Goal: Task Accomplishment & Management: Complete application form

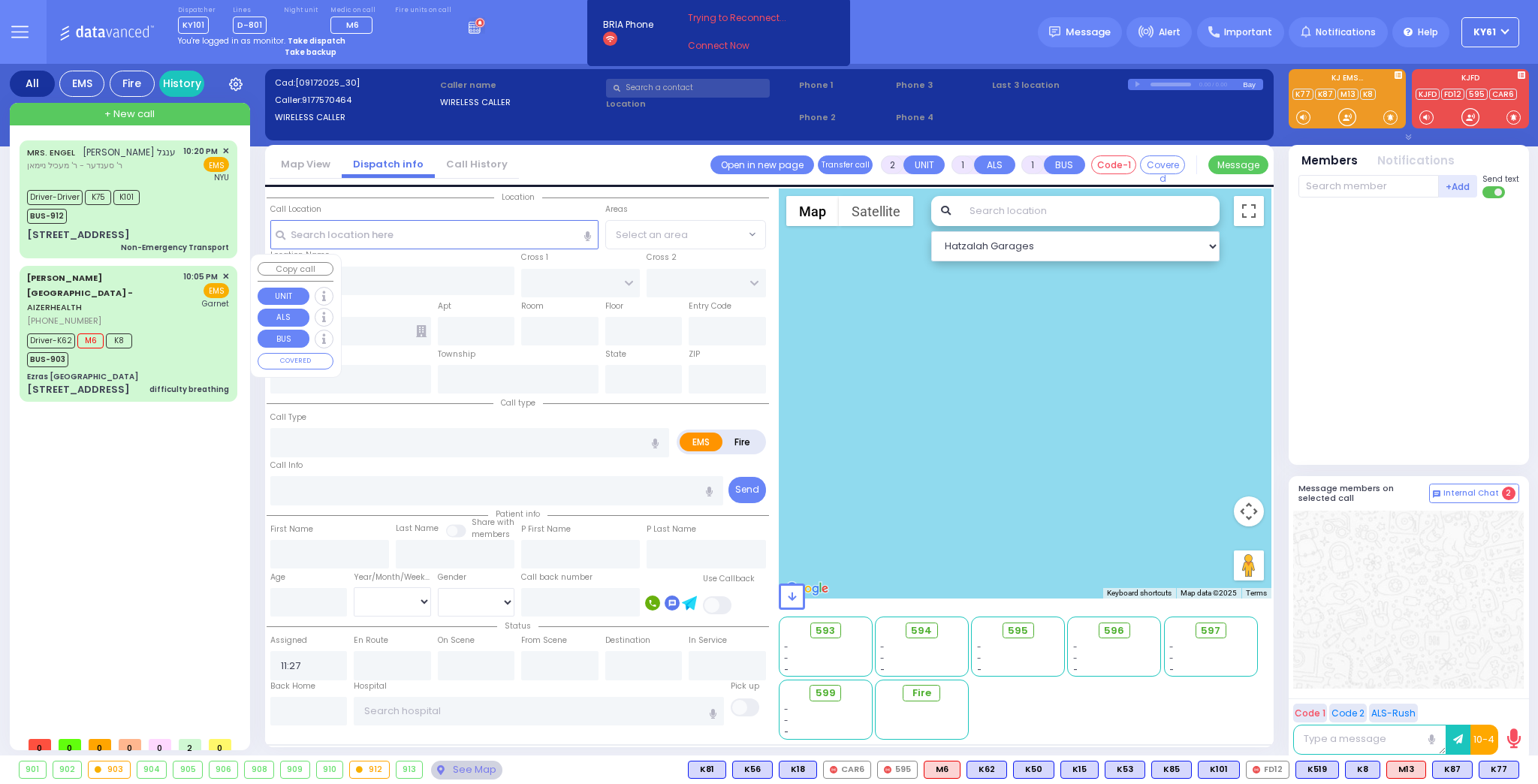
select select
click at [211, 330] on div "Driver-K62 M6 K8 BUS-903" at bounding box center [128, 348] width 202 height 38
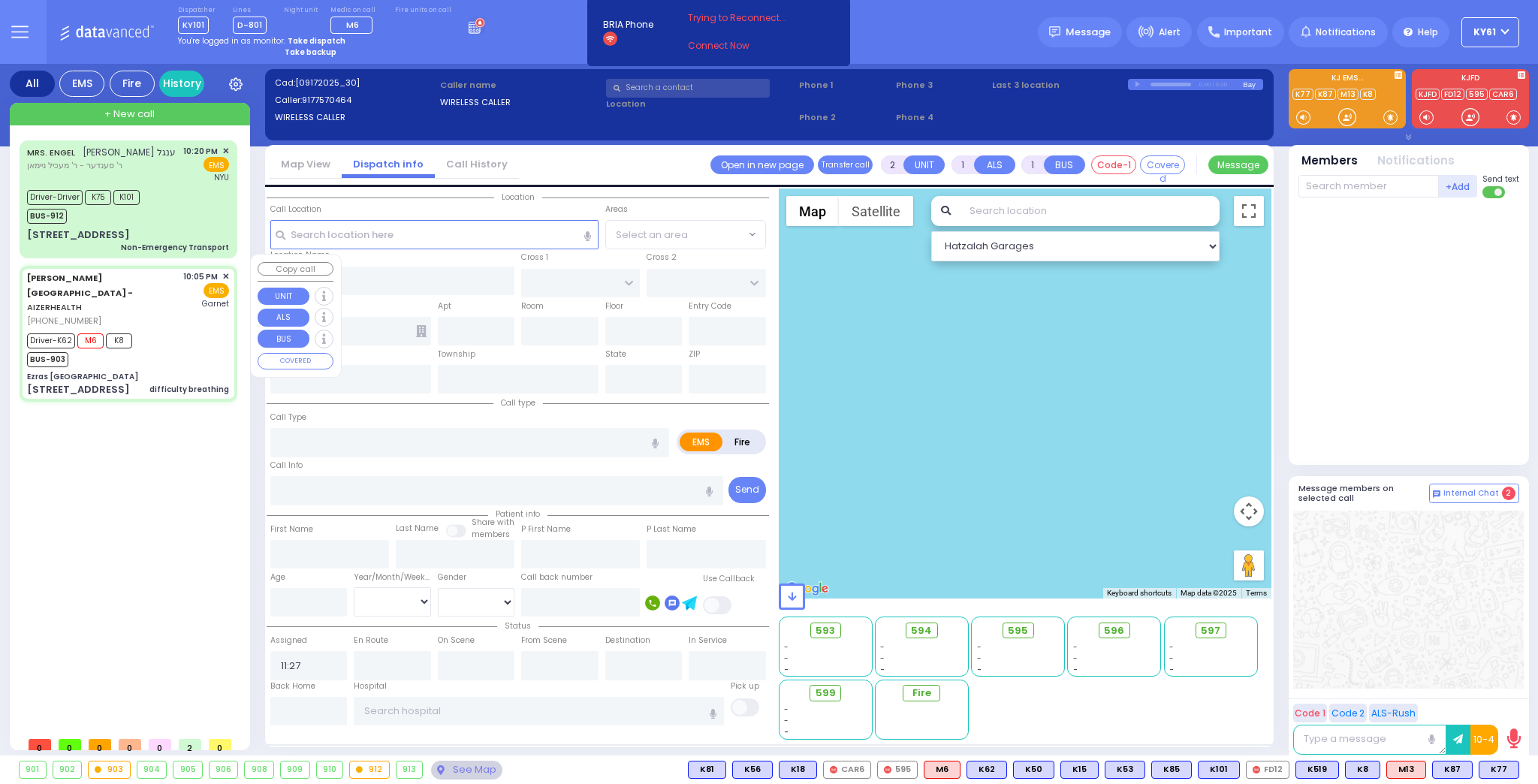
type input "6"
select select
type input "difficulty breathing"
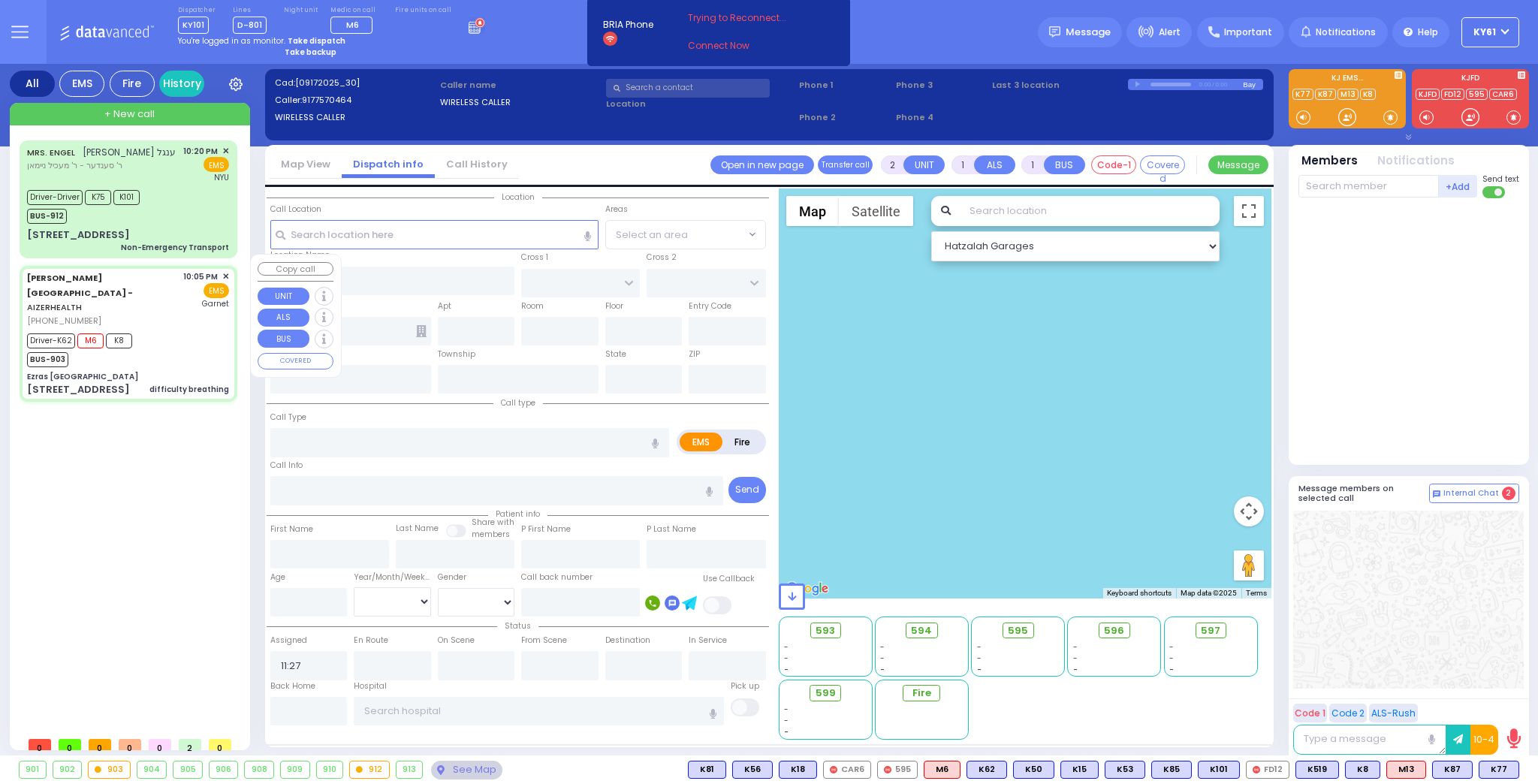
radio input "true"
type input "Jacob"
type input "Bassul"
type input "1"
select select "Year"
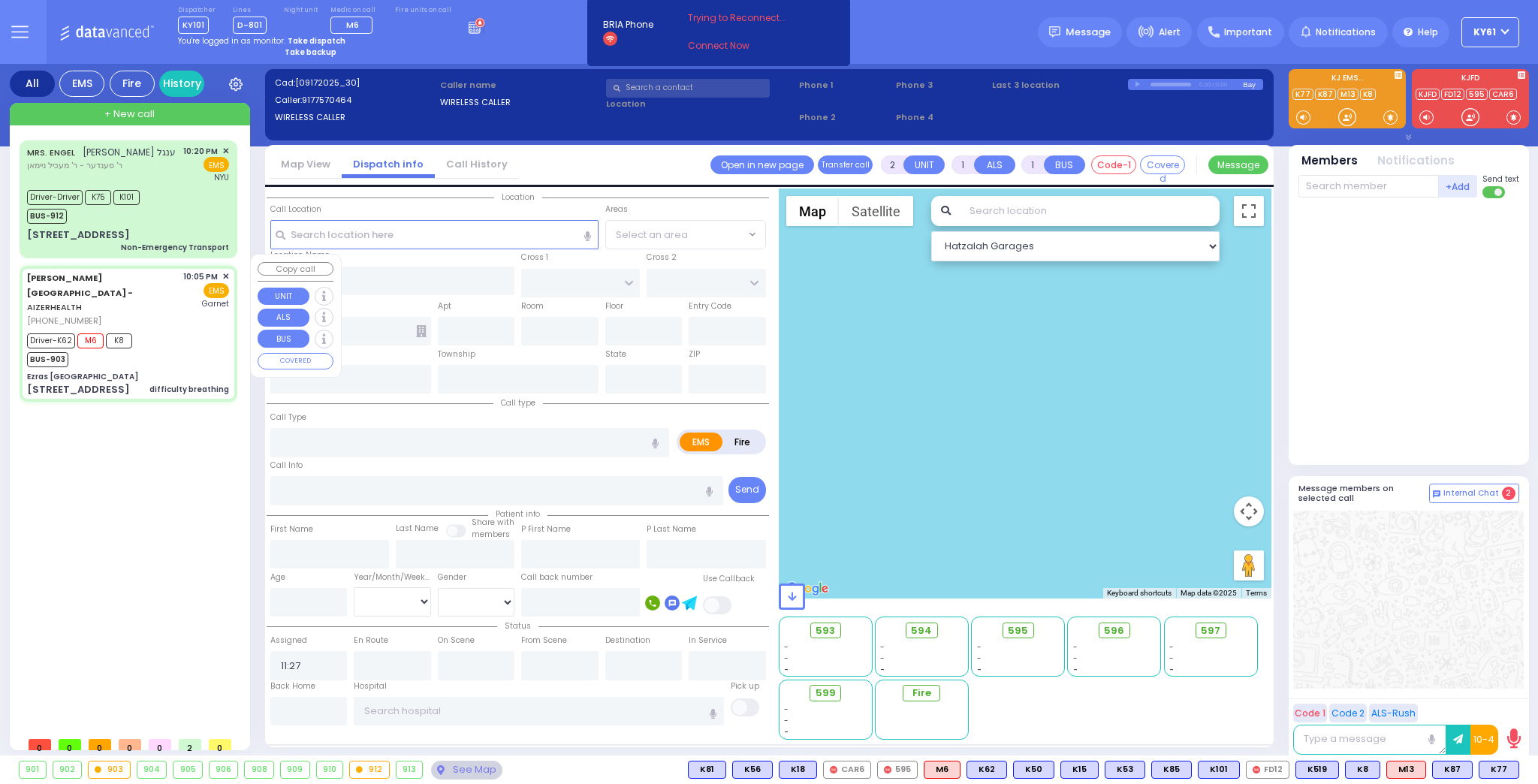
select select "[DEMOGRAPHIC_DATA]"
type input "22:05"
type input "22:06"
type input "22:07"
type input "22:14"
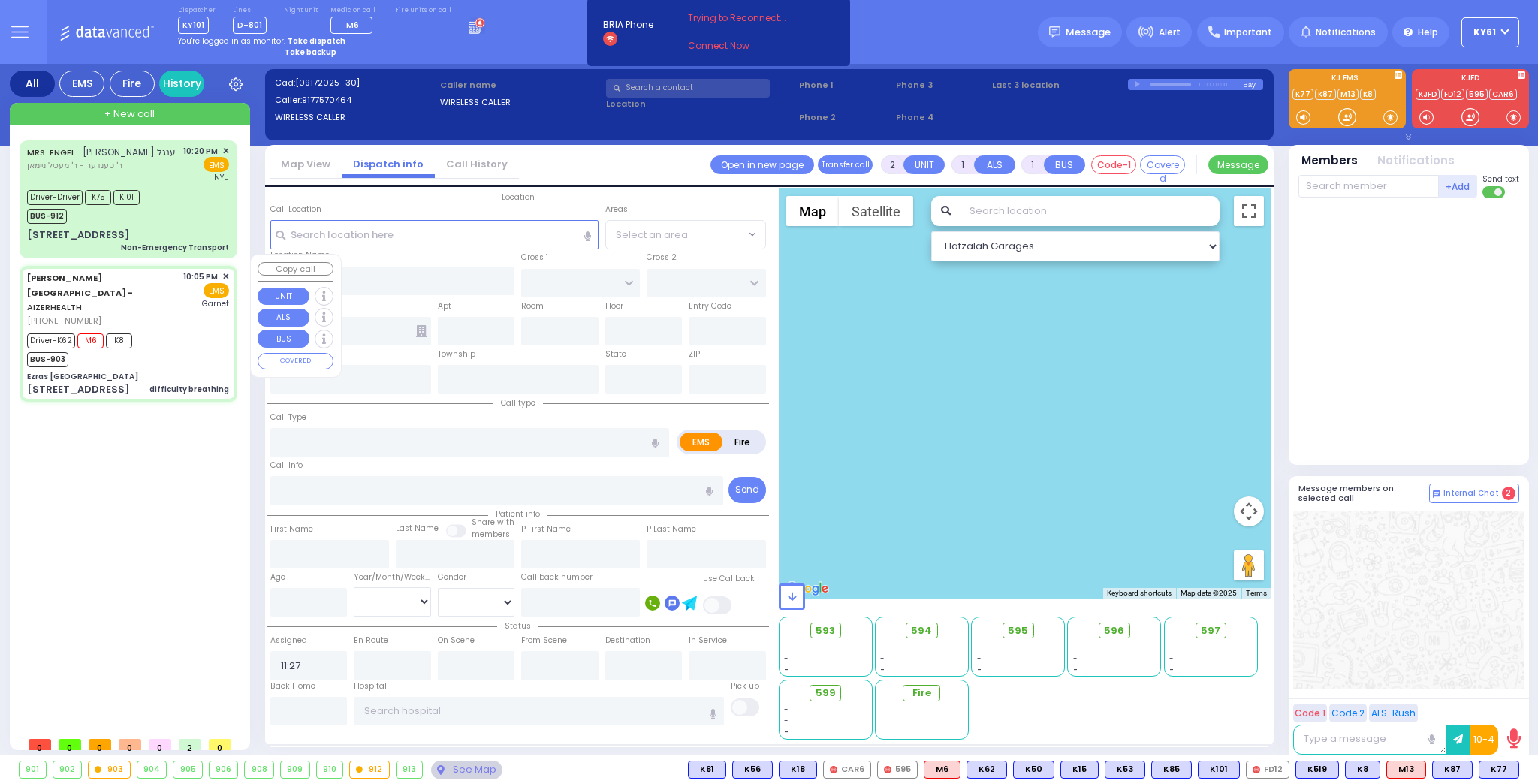
type input "22:33"
type input "Orange Regional Medical Center"
select select "Hatzalah Garages"
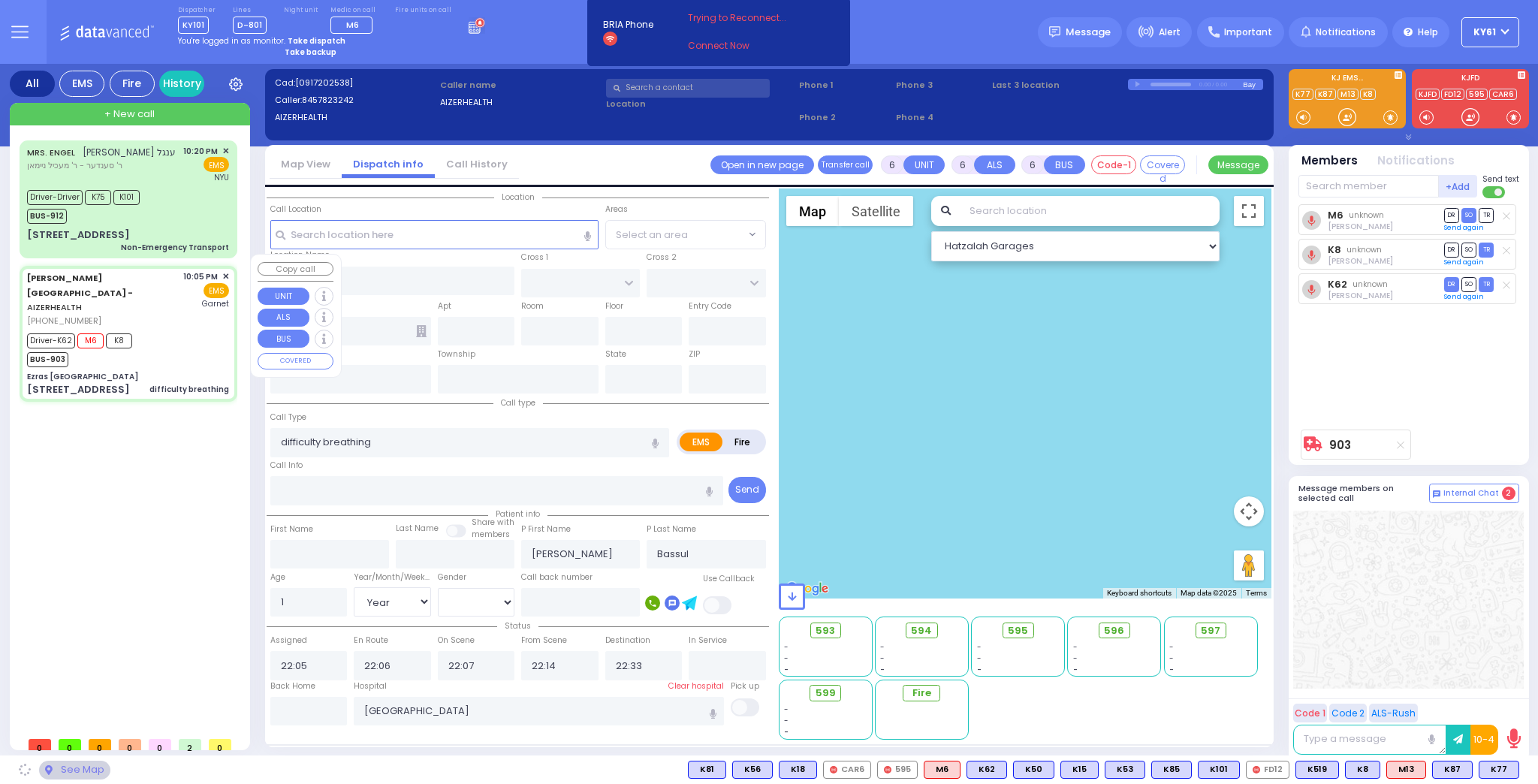
type input "Ezras [GEOGRAPHIC_DATA]"
type input "VAN BUREN DR"
type input "CARTER LN"
type input "[STREET_ADDRESS]"
type input "1"
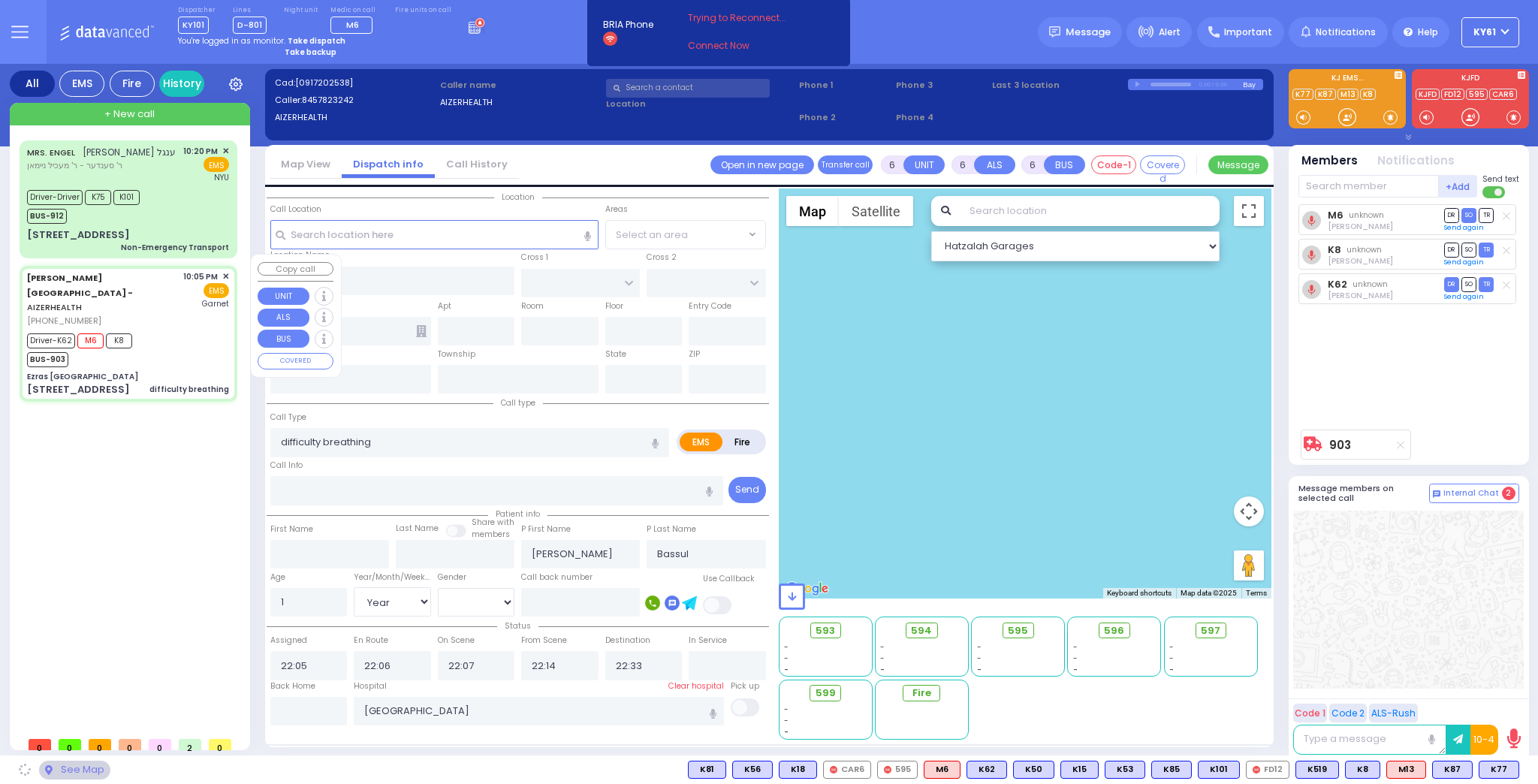
type input "Kiryas Joel"
type input "New York"
type input "10950"
select select "SECTION 2"
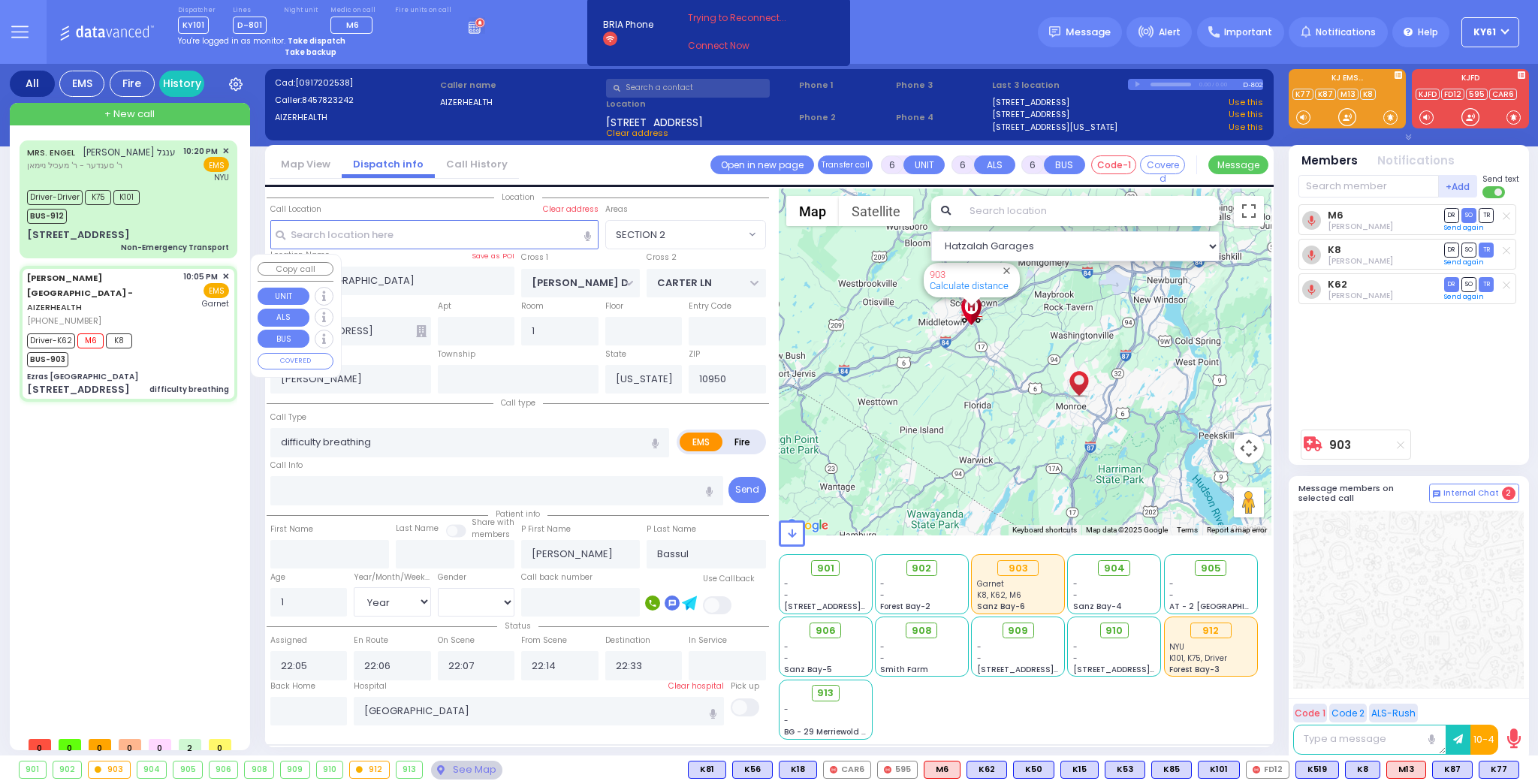
select select
radio input "true"
select select "Year"
select select "[DEMOGRAPHIC_DATA]"
select select
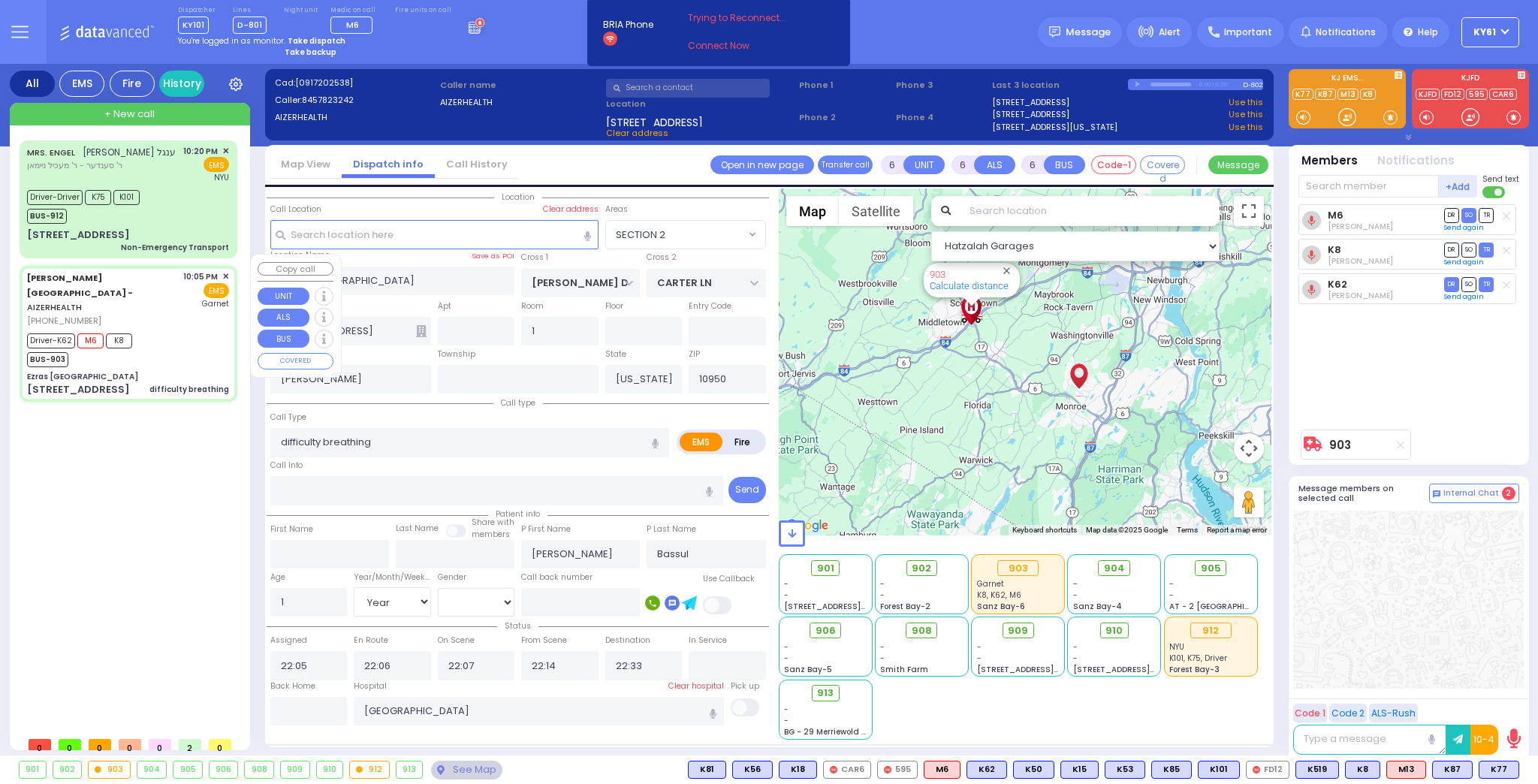
radio input "true"
select select "Year"
select select "[DEMOGRAPHIC_DATA]"
select select "Hatzalah Garages"
select select "SECTION 2"
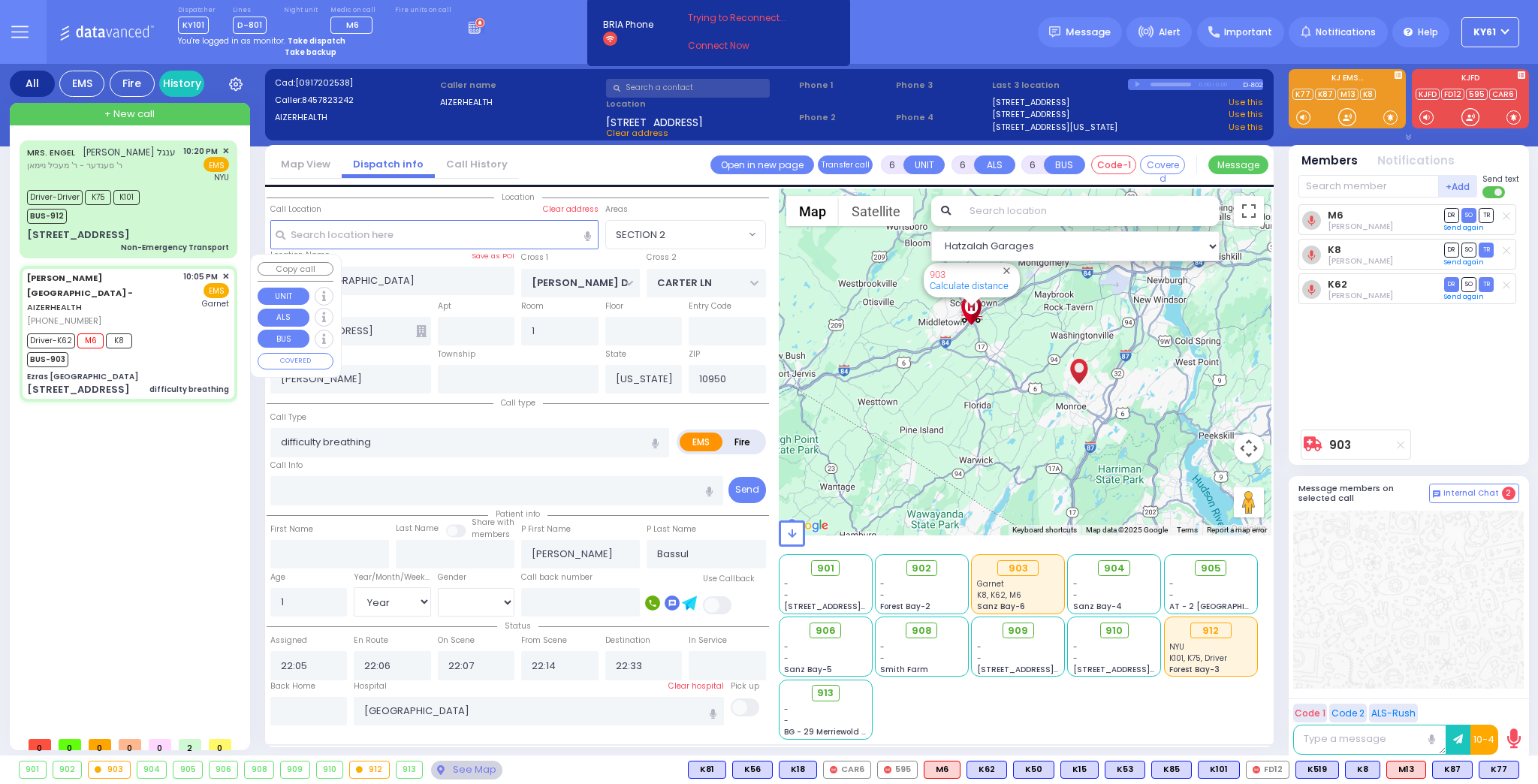
select select
radio input "true"
select select "Year"
select select "[DEMOGRAPHIC_DATA]"
select select "Hatzalah Garages"
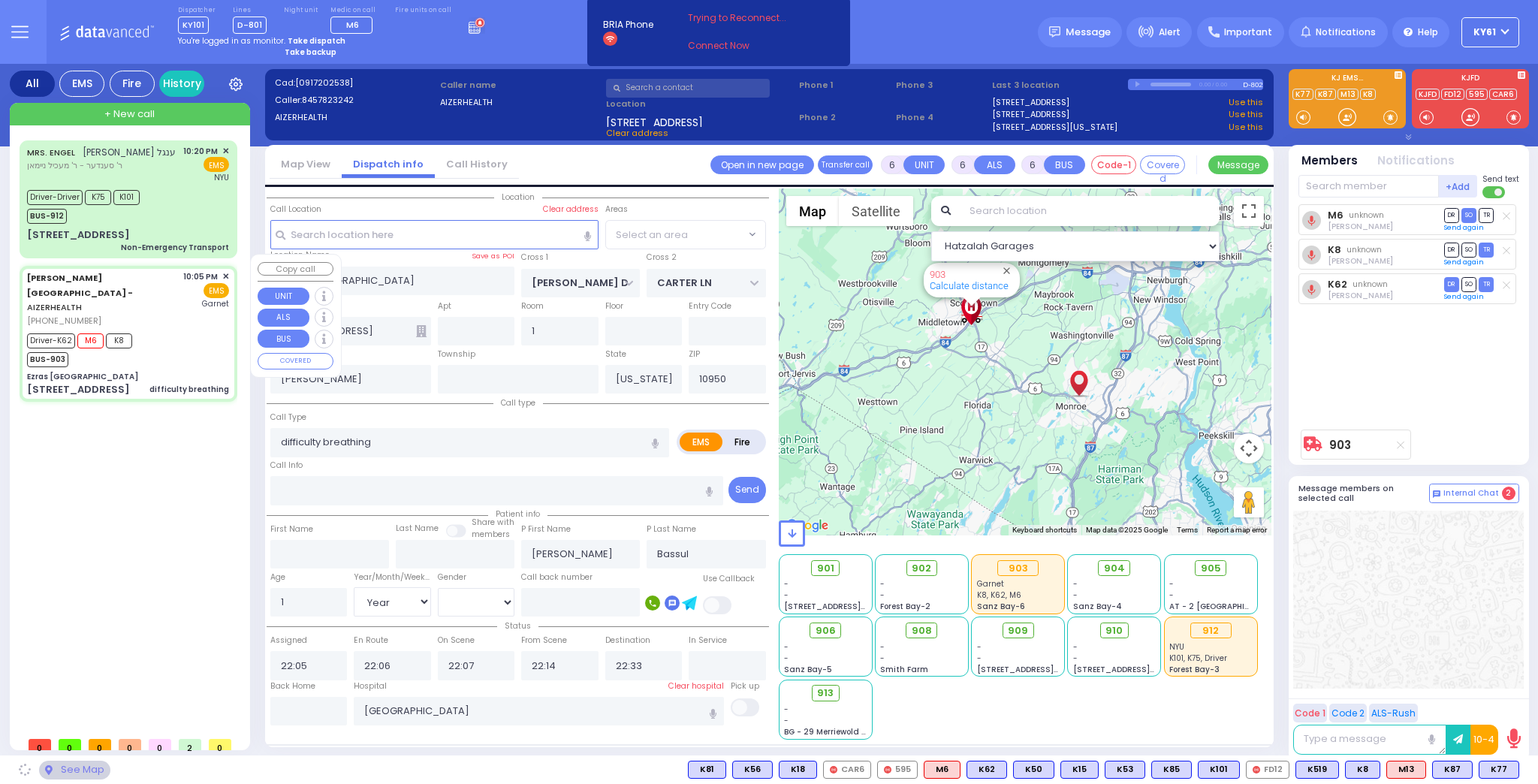
select select "SECTION 2"
select select
radio input "true"
select select "Year"
select select "[DEMOGRAPHIC_DATA]"
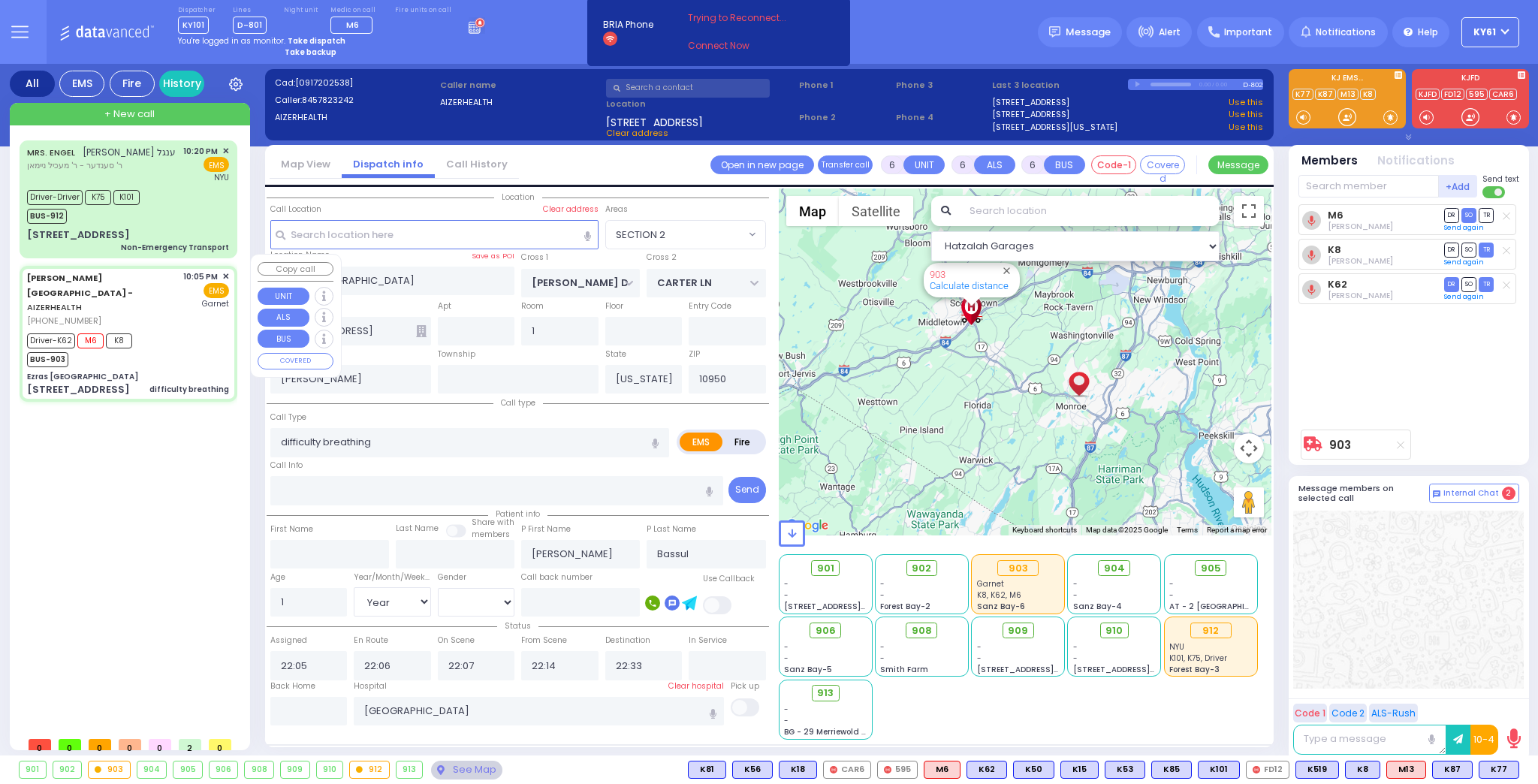
select select "Hatzalah Garages"
select select
radio input "true"
select select "Year"
select select "[DEMOGRAPHIC_DATA]"
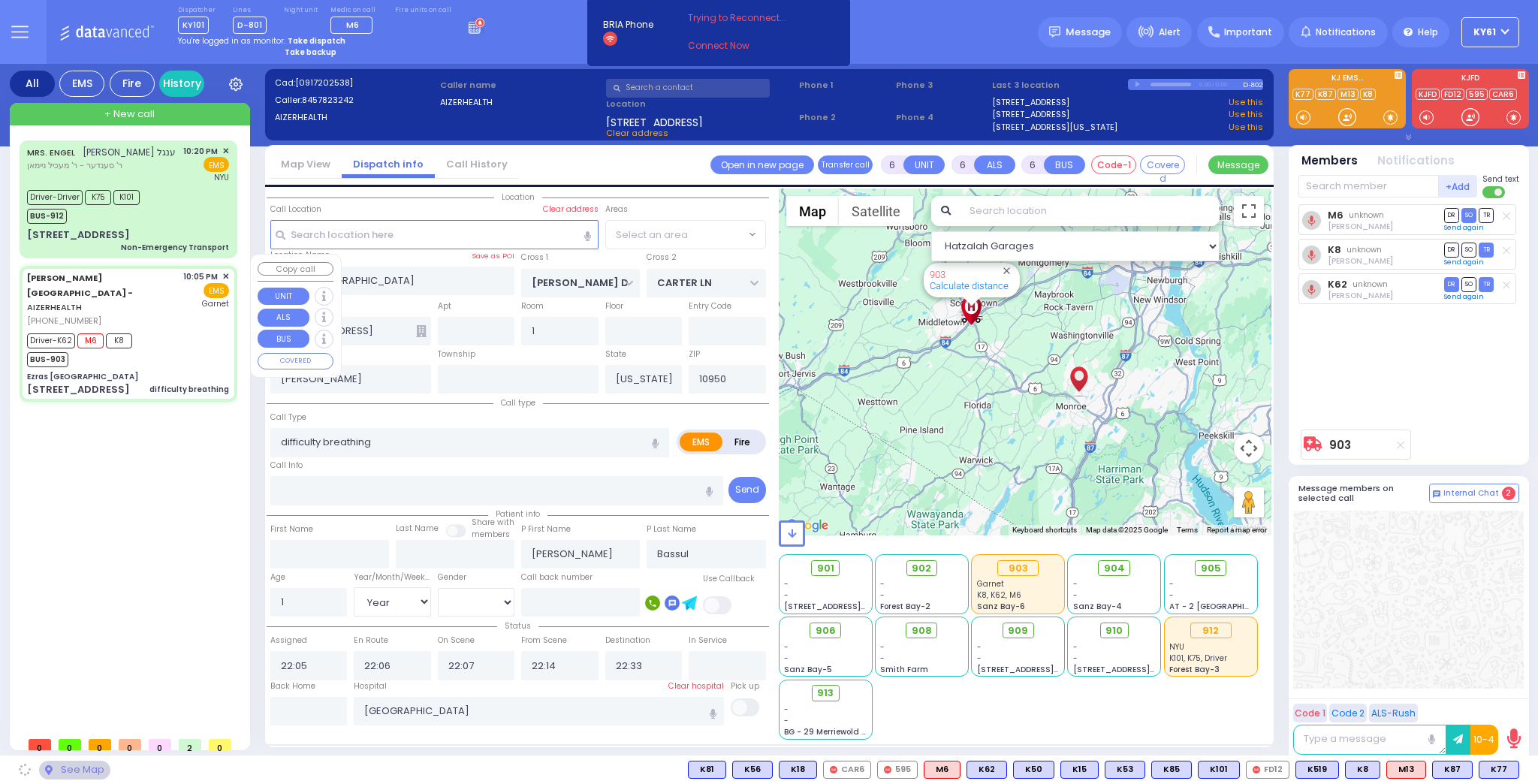
select select "Hatzalah Garages"
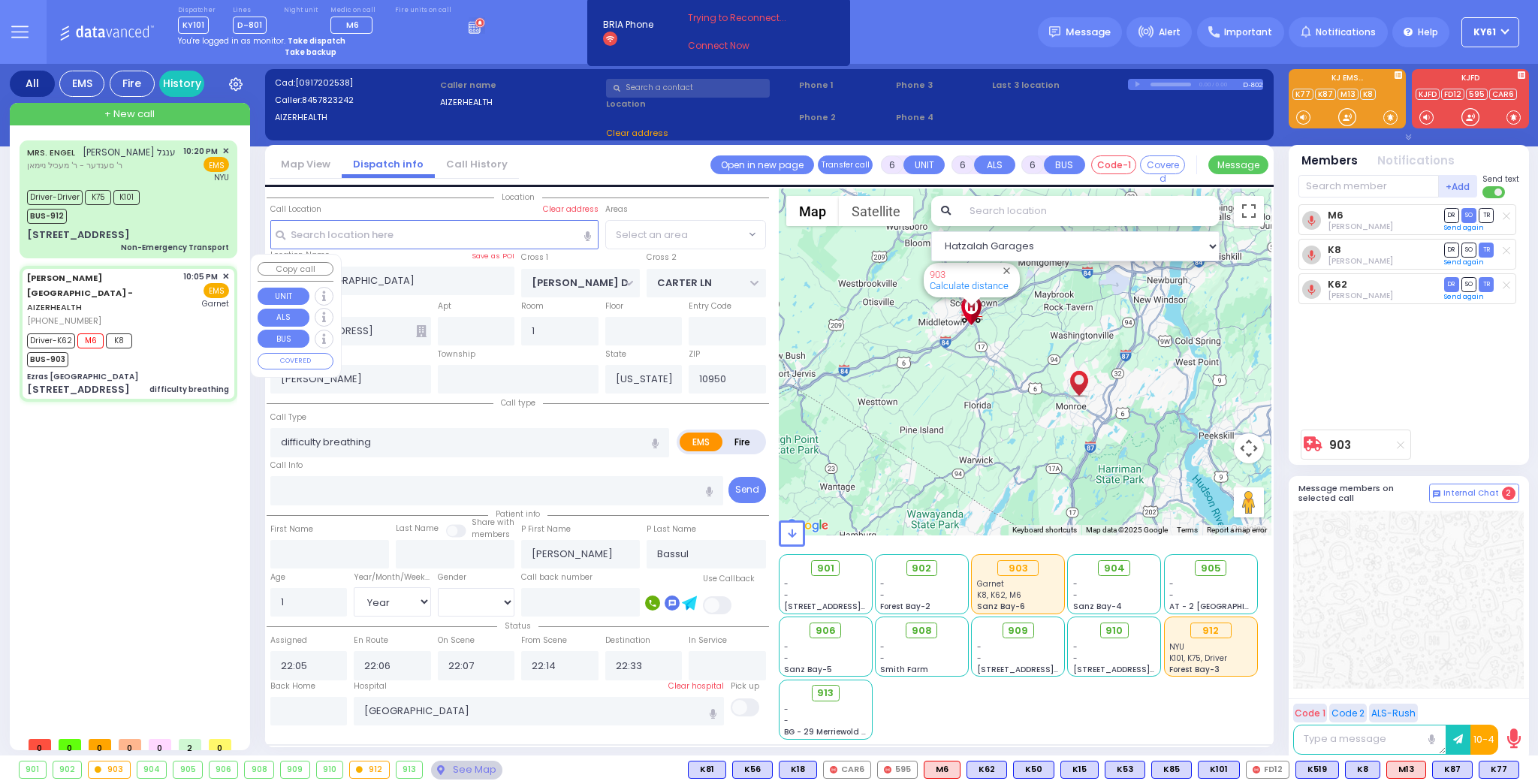
select select "SECTION 2"
select select
radio input "true"
select select "Year"
select select "[DEMOGRAPHIC_DATA]"
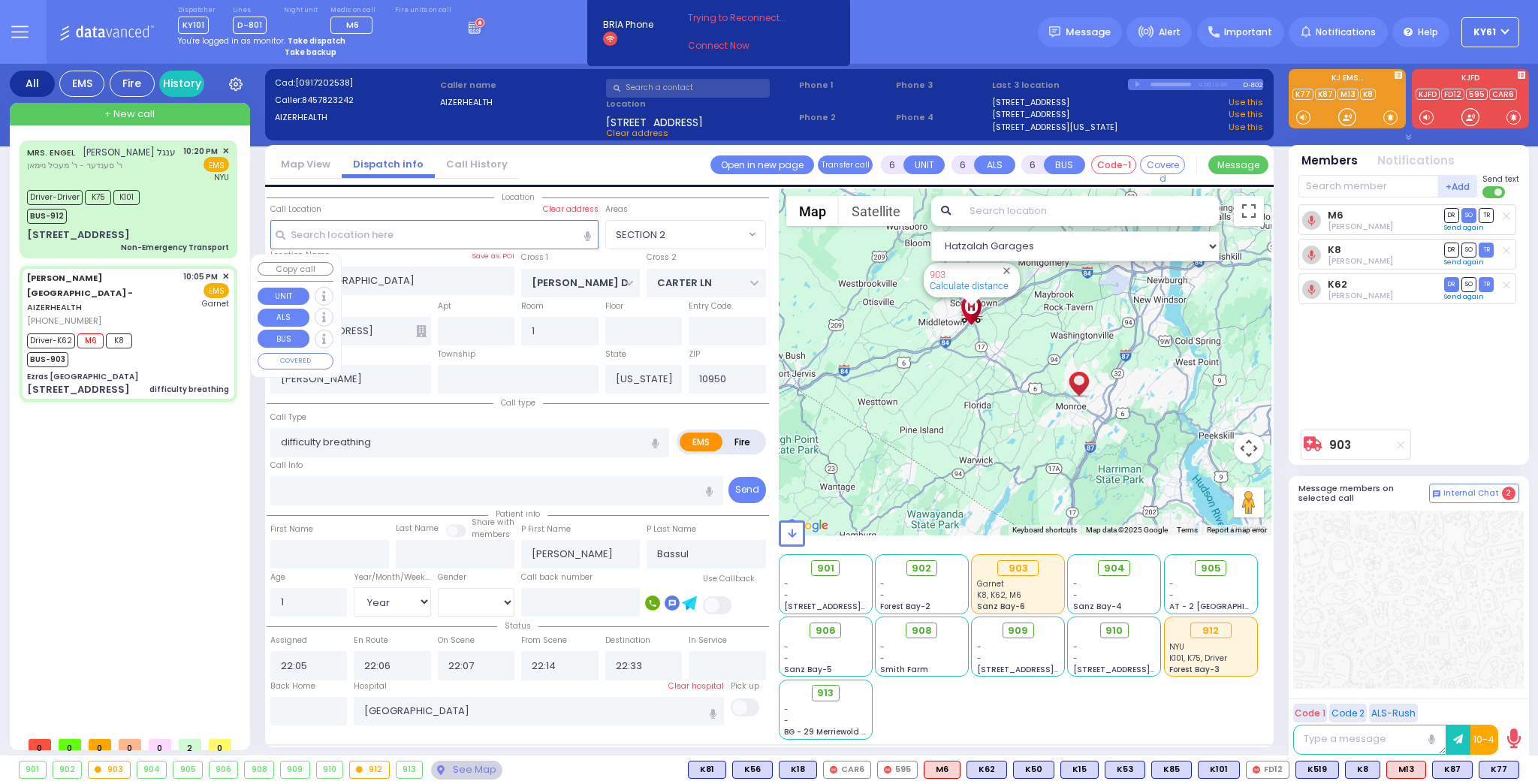
select select "Hatzalah Garages"
select select "SECTION 2"
select select
radio input "true"
select select "Year"
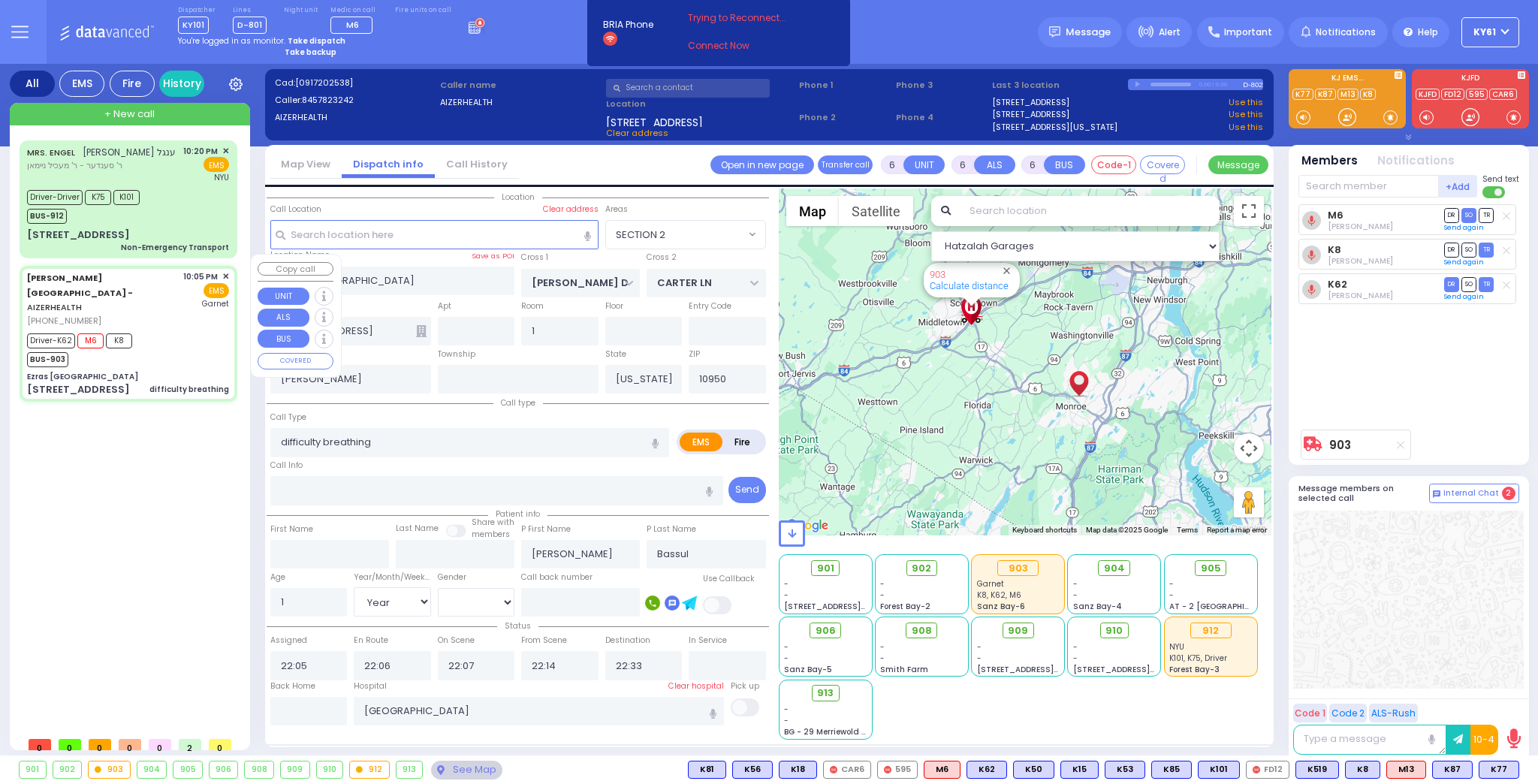
select select "[DEMOGRAPHIC_DATA]"
select select "Hatzalah Garages"
select select "SECTION 2"
select select
radio input "true"
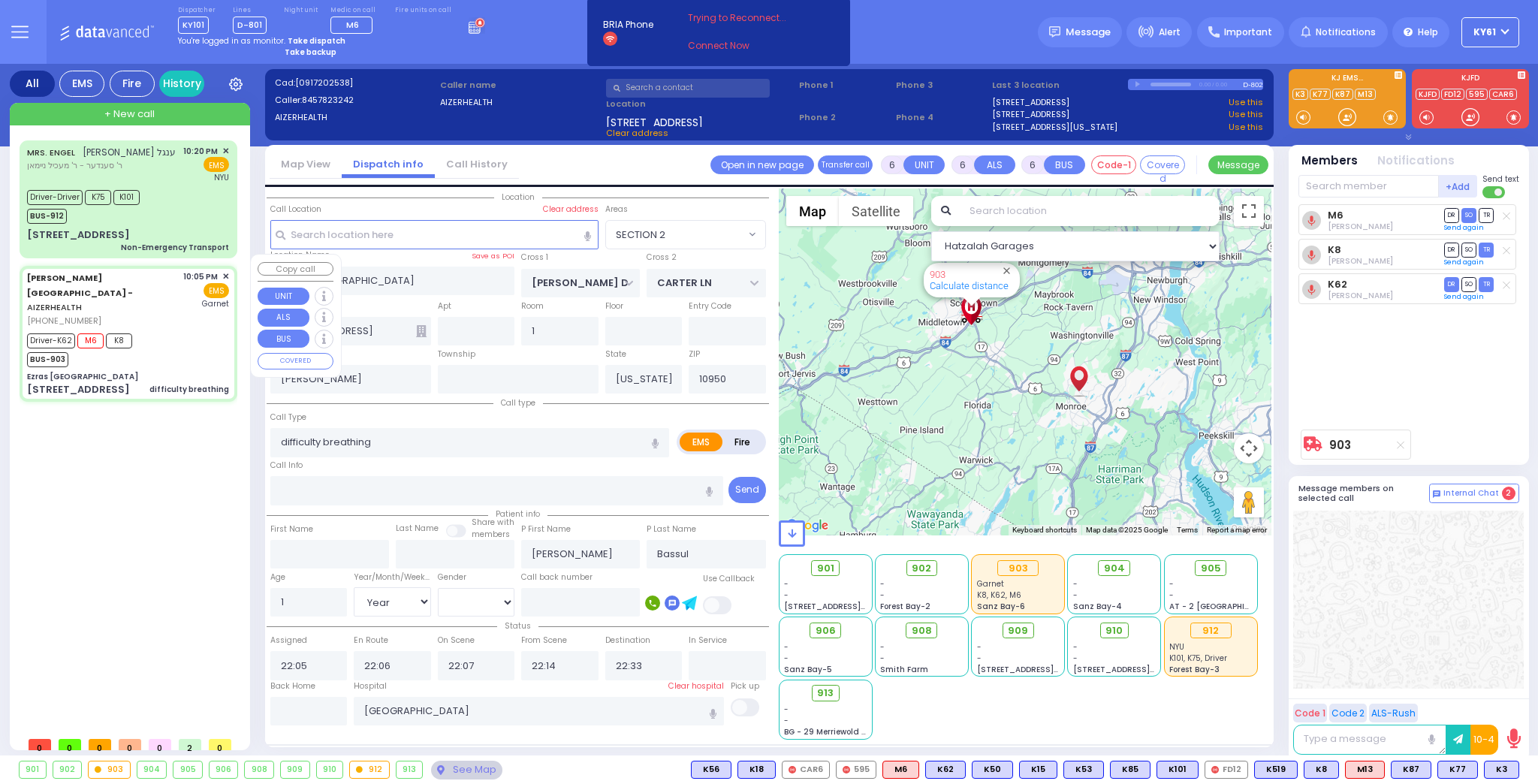
select select "Year"
select select "[DEMOGRAPHIC_DATA]"
type input "22:48"
select select "Hatzalah Garages"
select select
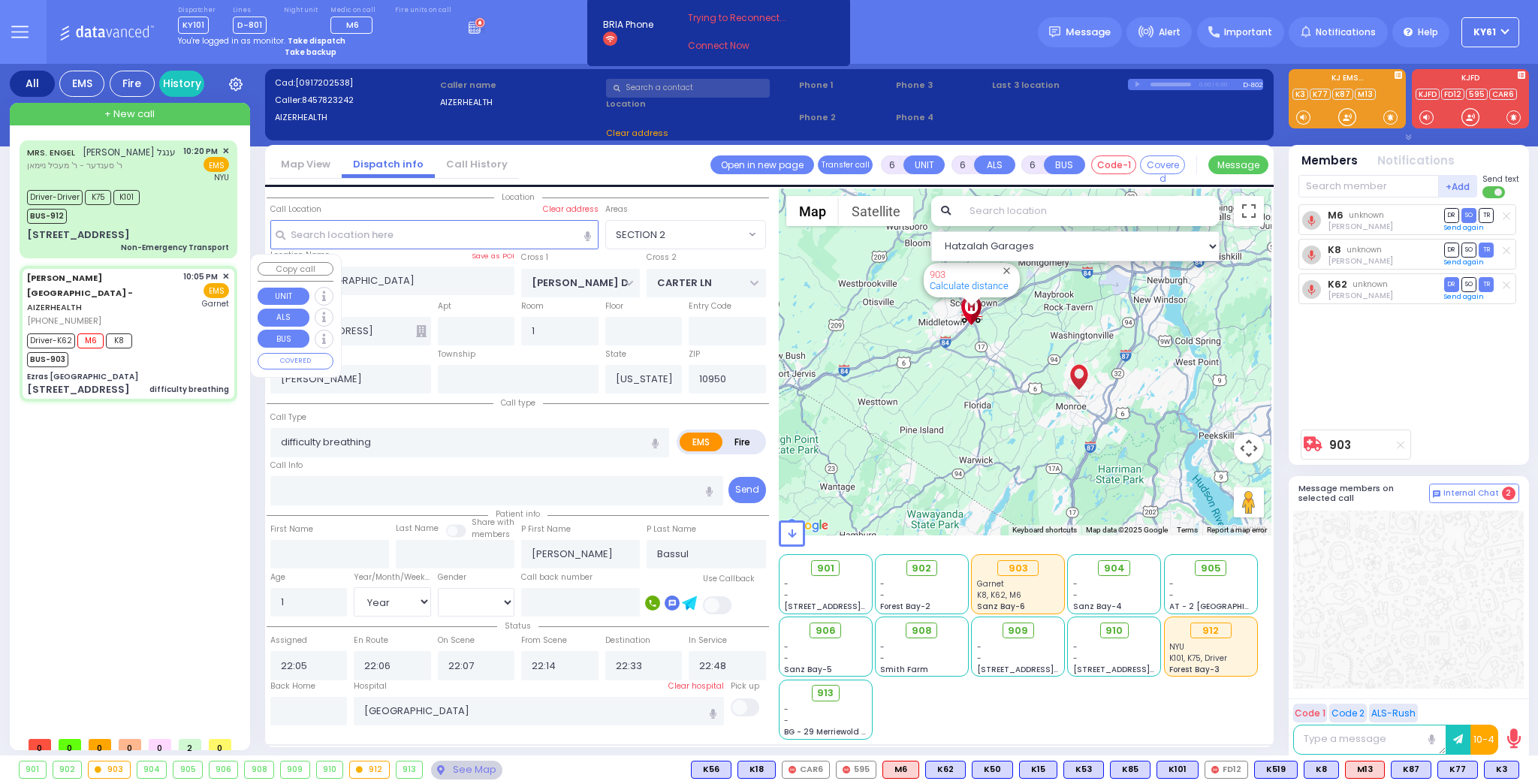
radio input "true"
select select "Year"
select select "[DEMOGRAPHIC_DATA]"
select select "Hatzalah Garages"
select select "SECTION 2"
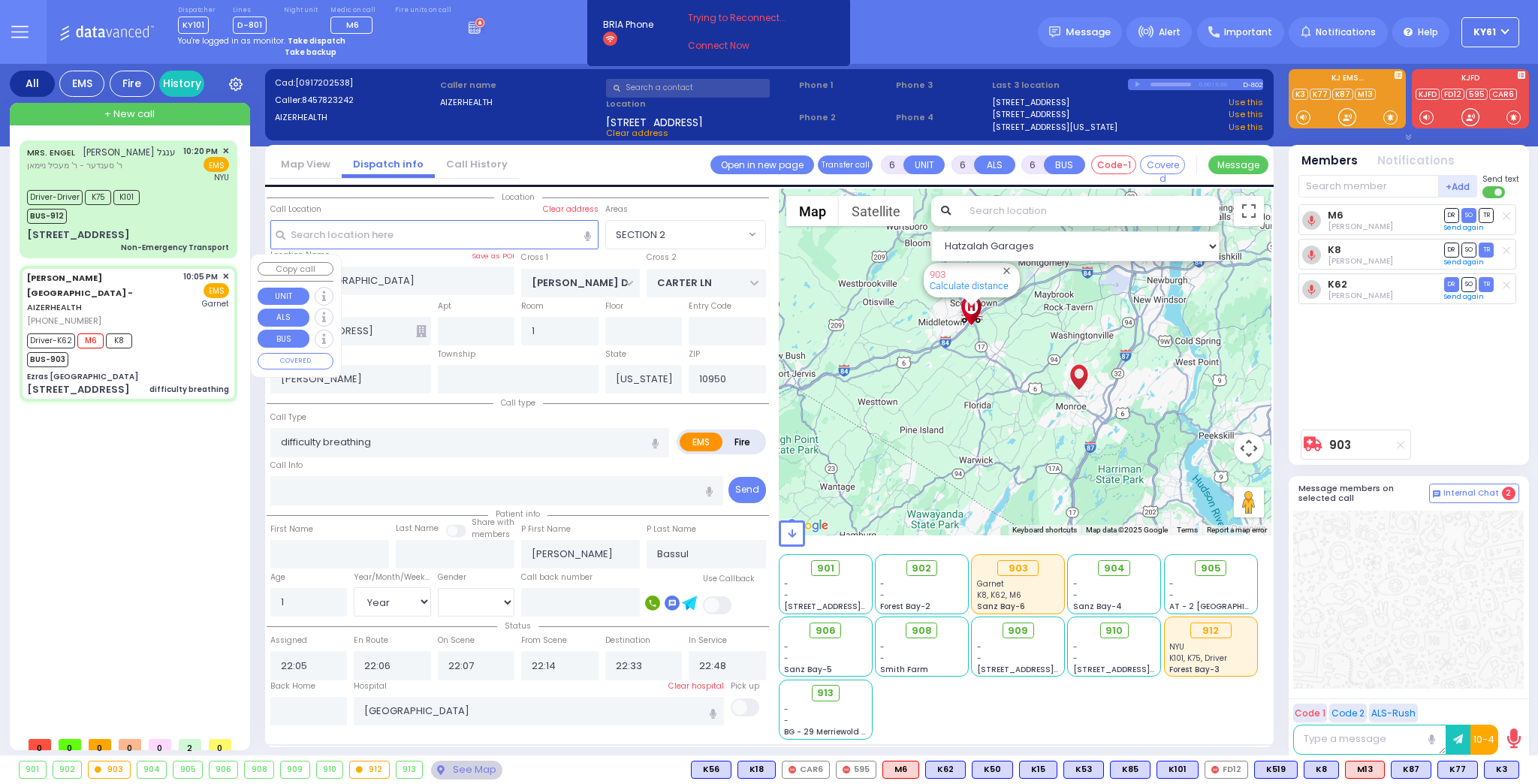
select select
radio input "true"
select select "Year"
select select "[DEMOGRAPHIC_DATA]"
select select "Hatzalah Garages"
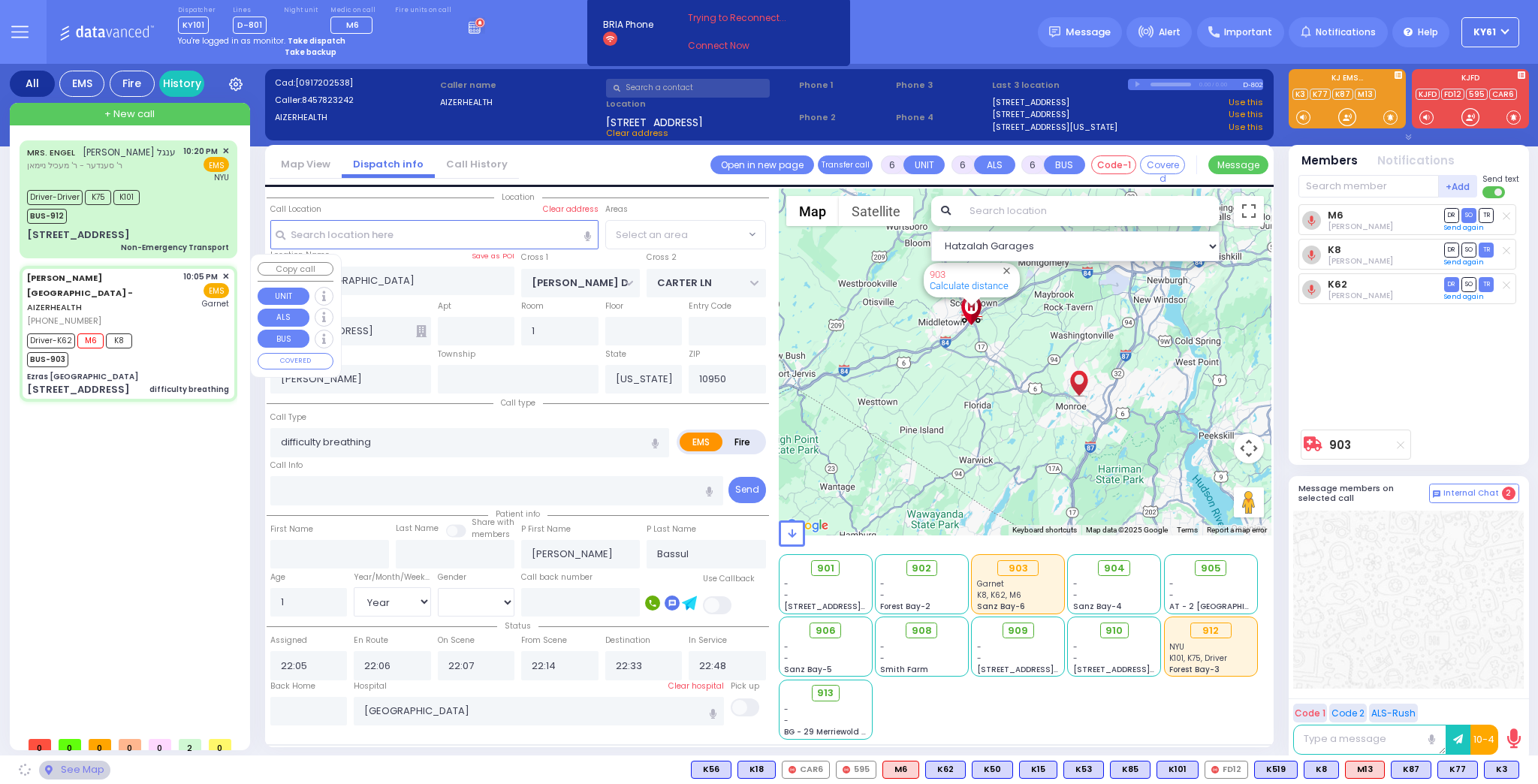
select select "SECTION 2"
select select
radio input "true"
select select "Year"
select select "[DEMOGRAPHIC_DATA]"
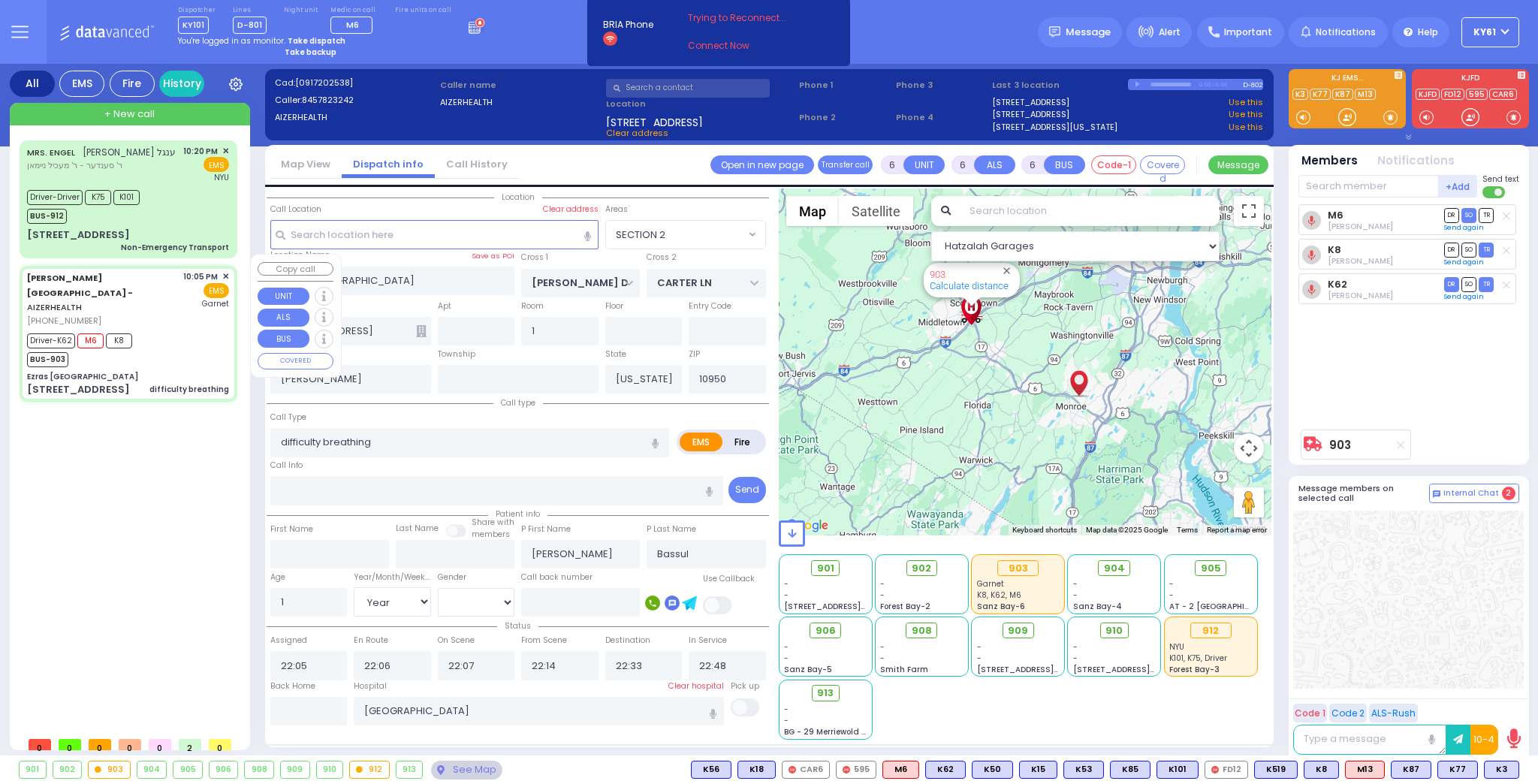
select select "Hatzalah Garages"
select select "SECTION 2"
select select
radio input "true"
select select "Year"
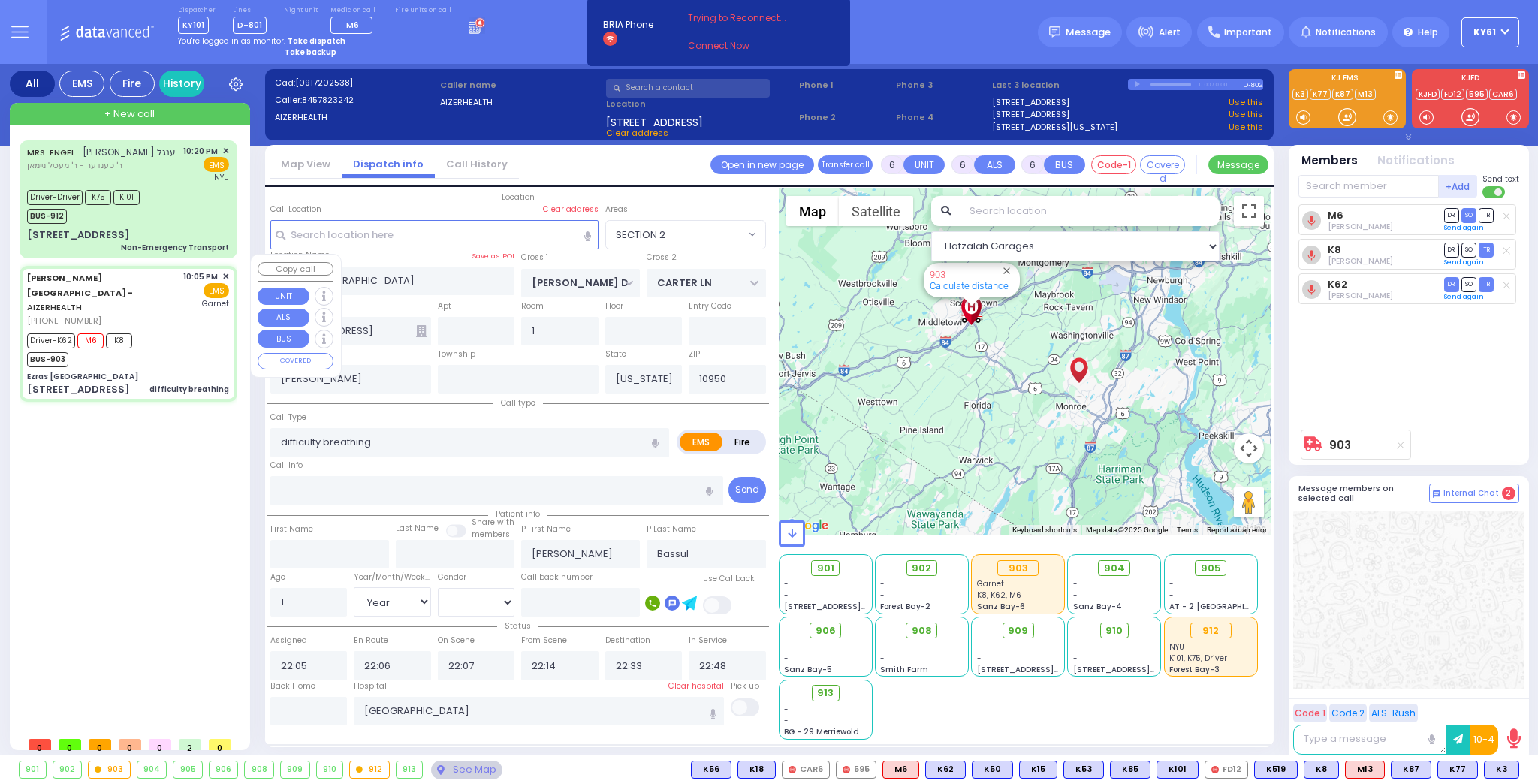
select select "[DEMOGRAPHIC_DATA]"
select select "Hatzalah Garages"
select select
radio input "true"
select select "Year"
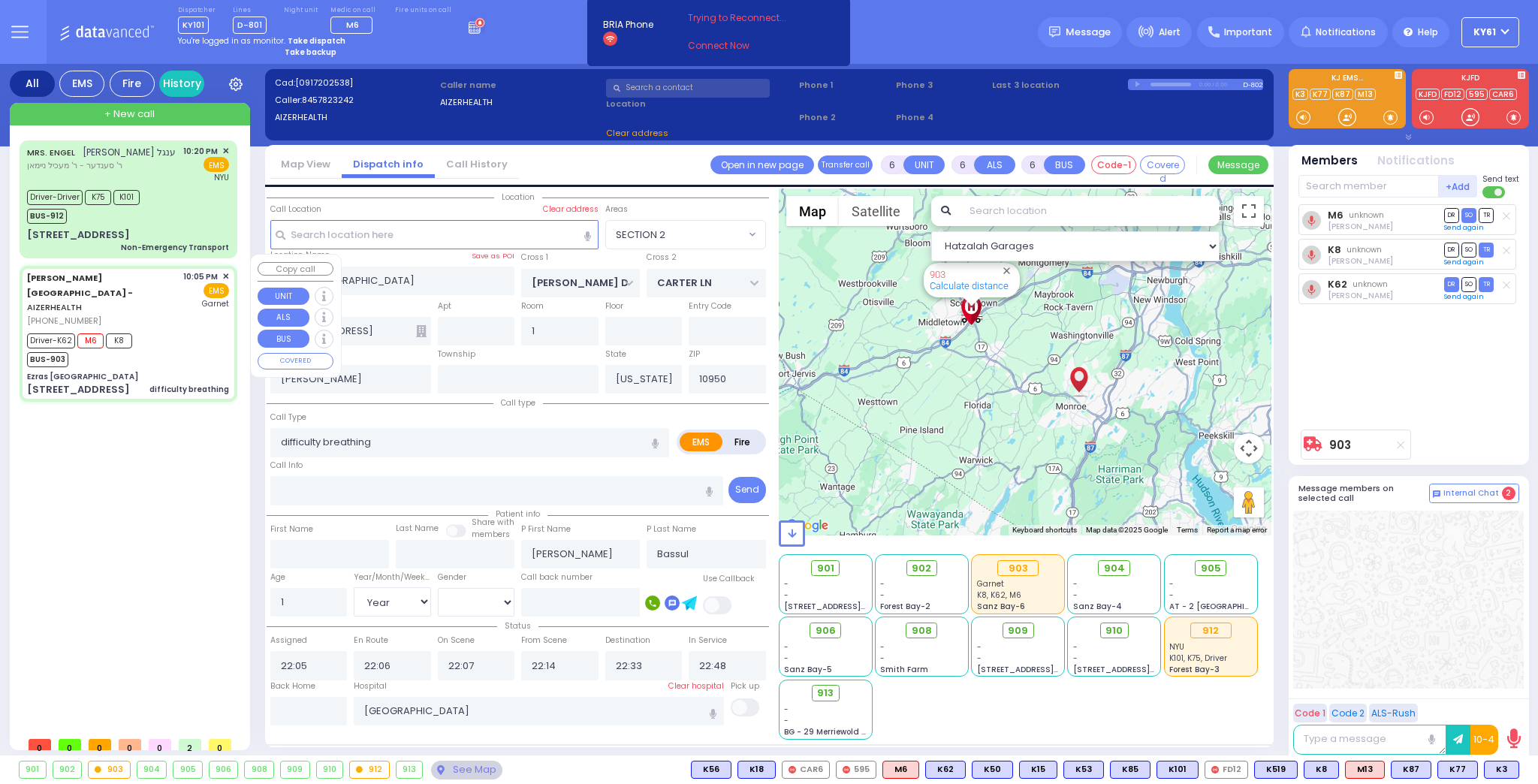
select select "[DEMOGRAPHIC_DATA]"
select select "Hatzalah Garages"
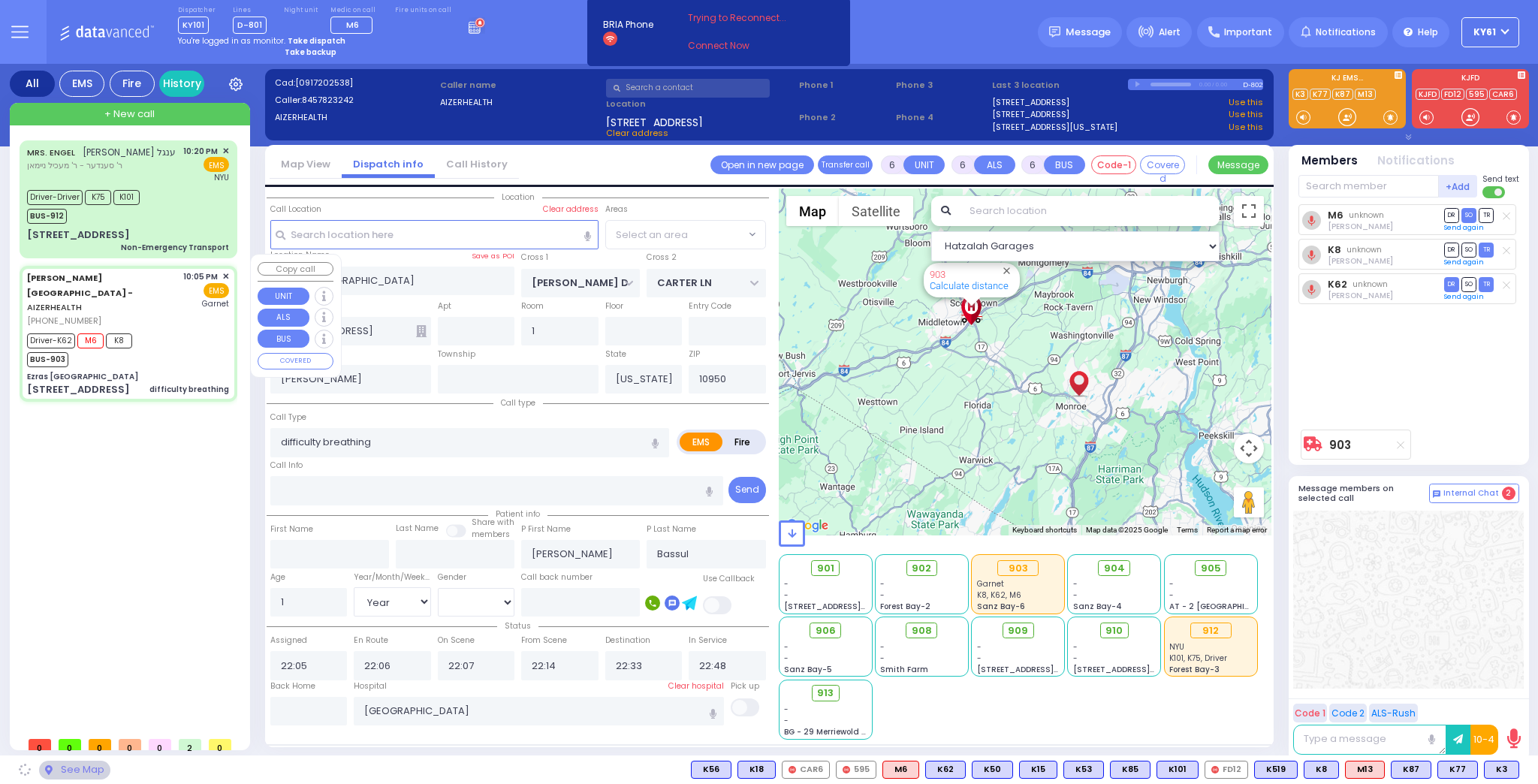
select select "SECTION 2"
select select
radio input "true"
select select "Year"
select select "[DEMOGRAPHIC_DATA]"
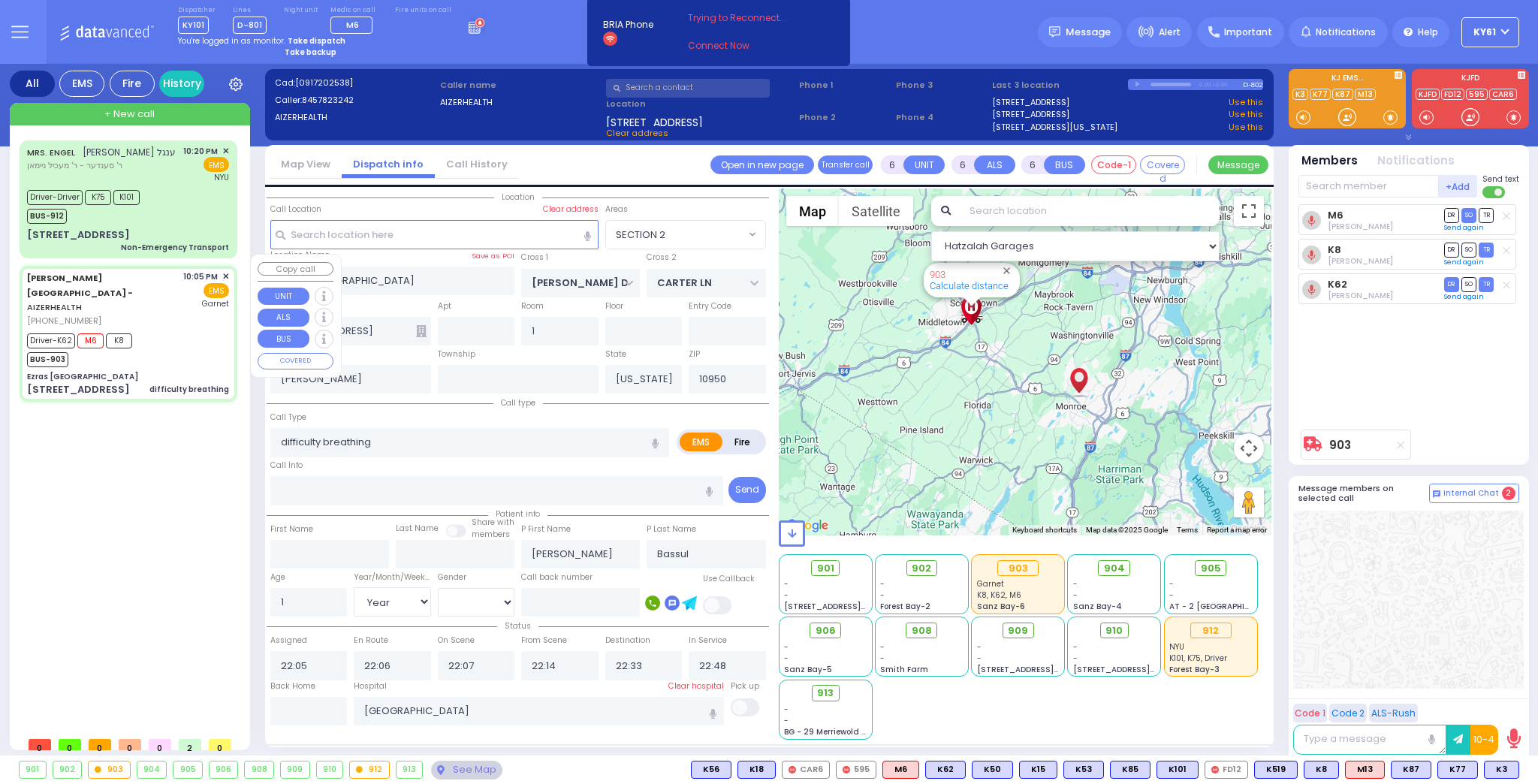
select select "Hatzalah Garages"
select select "SECTION 2"
select select
radio input "true"
select select "Year"
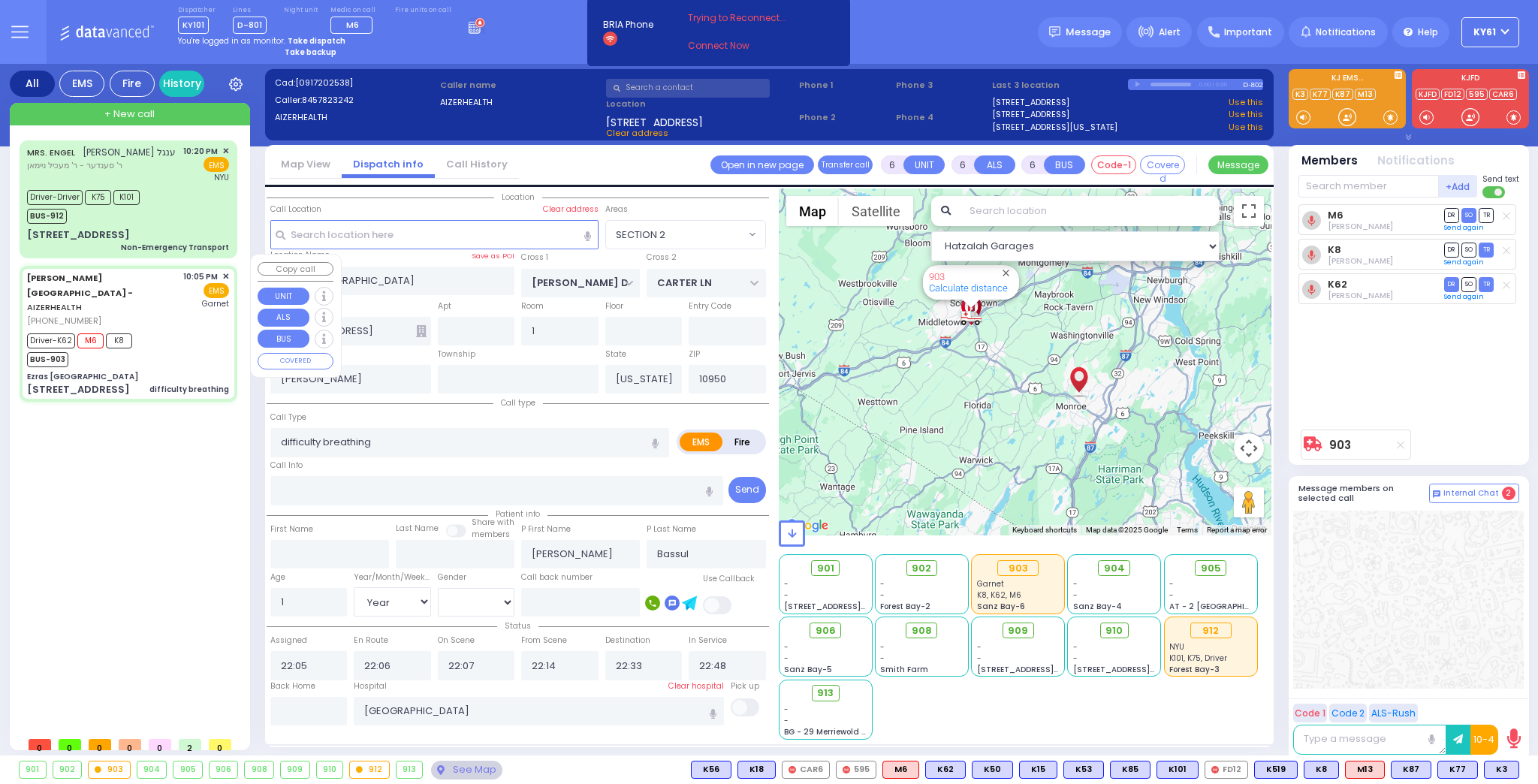
select select "[DEMOGRAPHIC_DATA]"
select select "Hatzalah Garages"
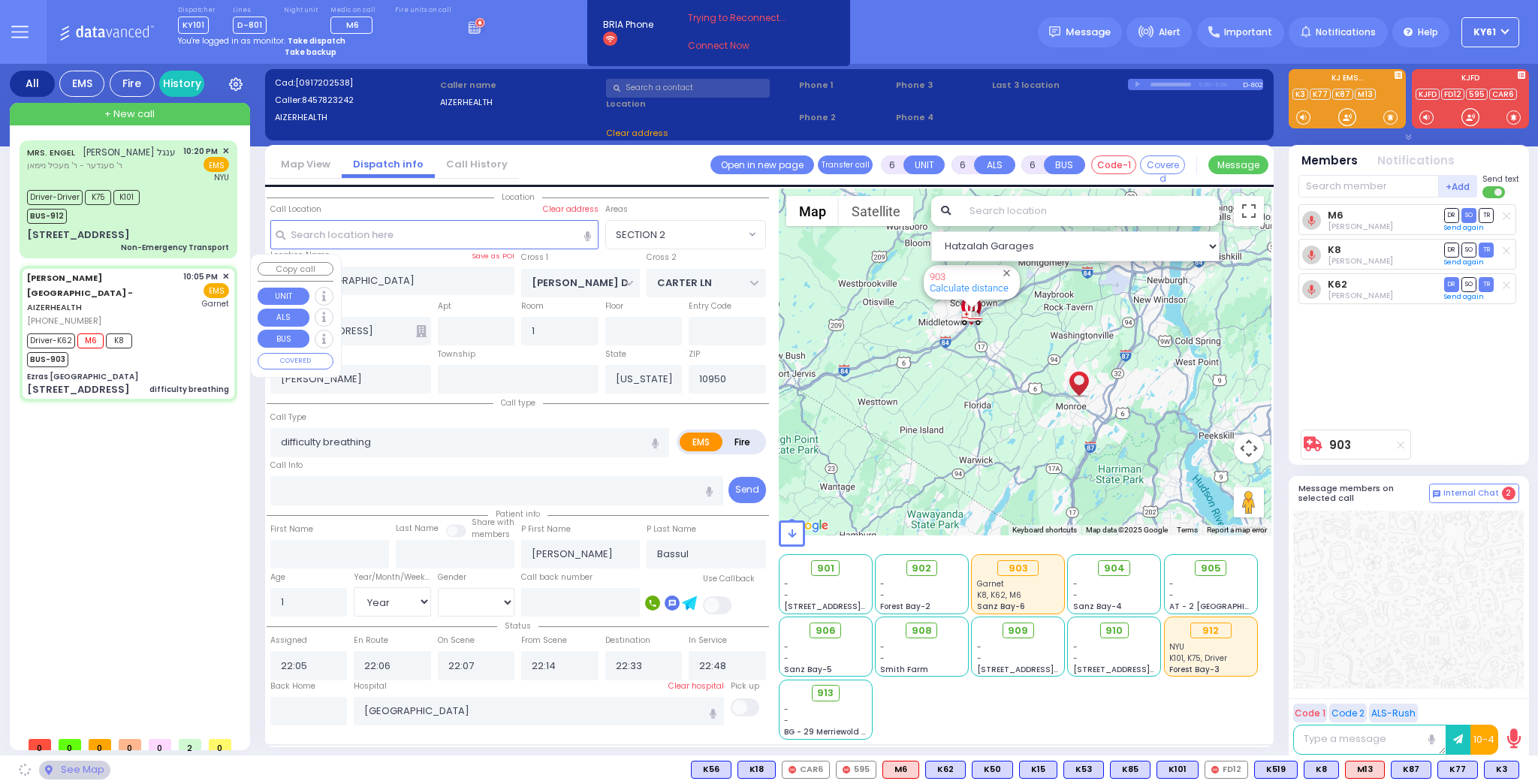
select select
radio input "true"
select select "Year"
select select "[DEMOGRAPHIC_DATA]"
select select "Hatzalah Garages"
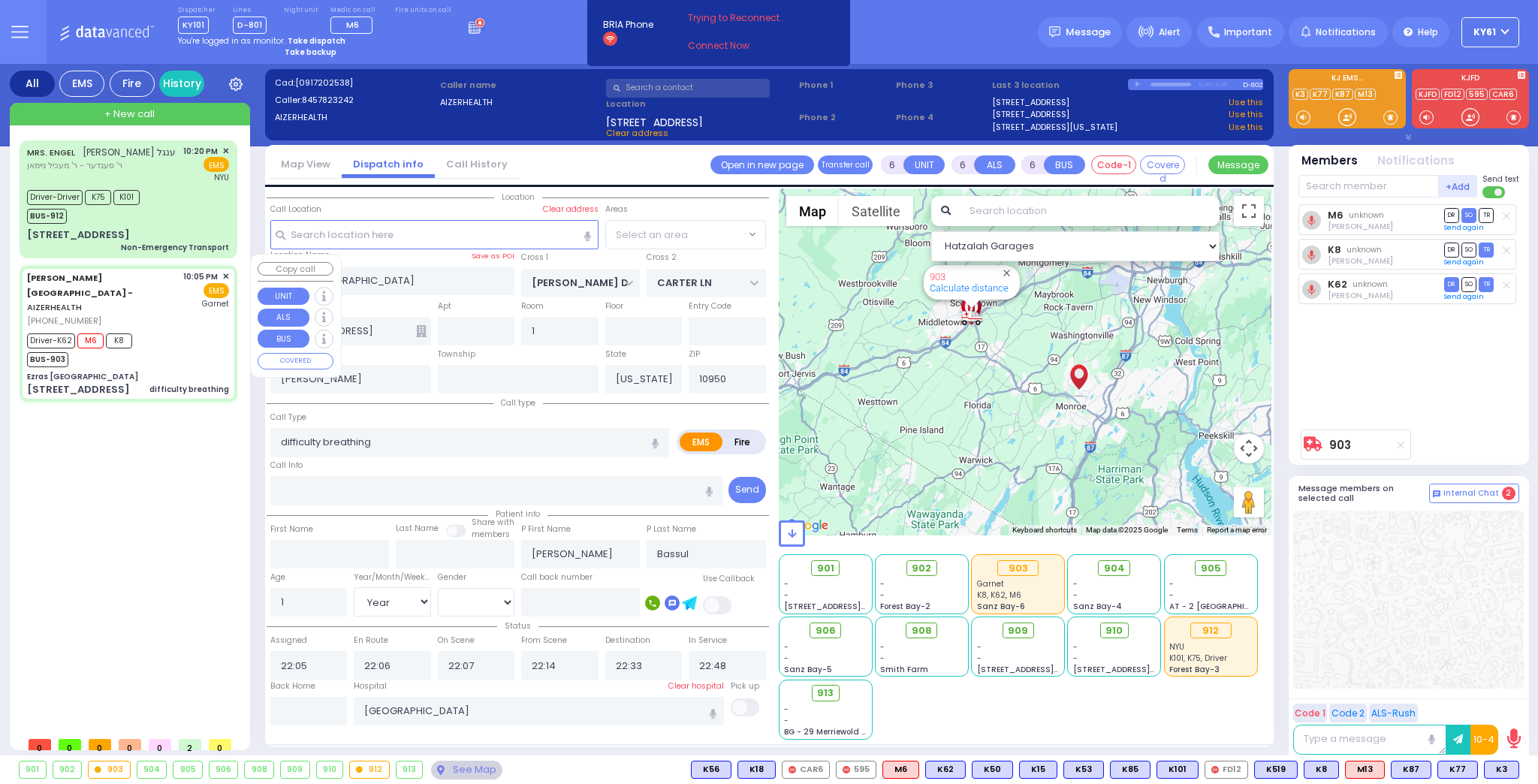
select select "SECTION 2"
select select
radio input "true"
select select "Year"
select select "[DEMOGRAPHIC_DATA]"
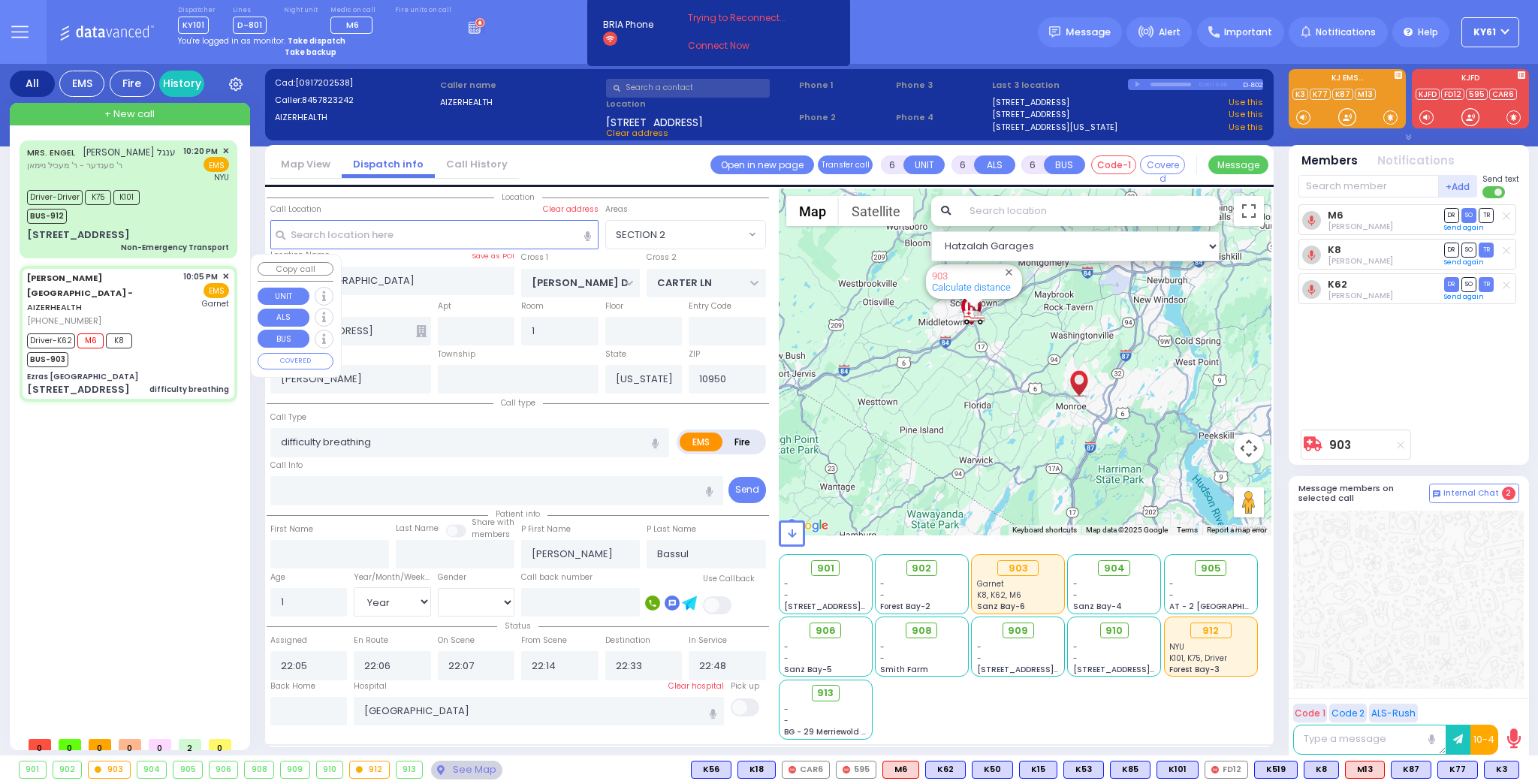
select select "Hatzalah Garages"
select select "SECTION 2"
select select
radio input "true"
select select "Year"
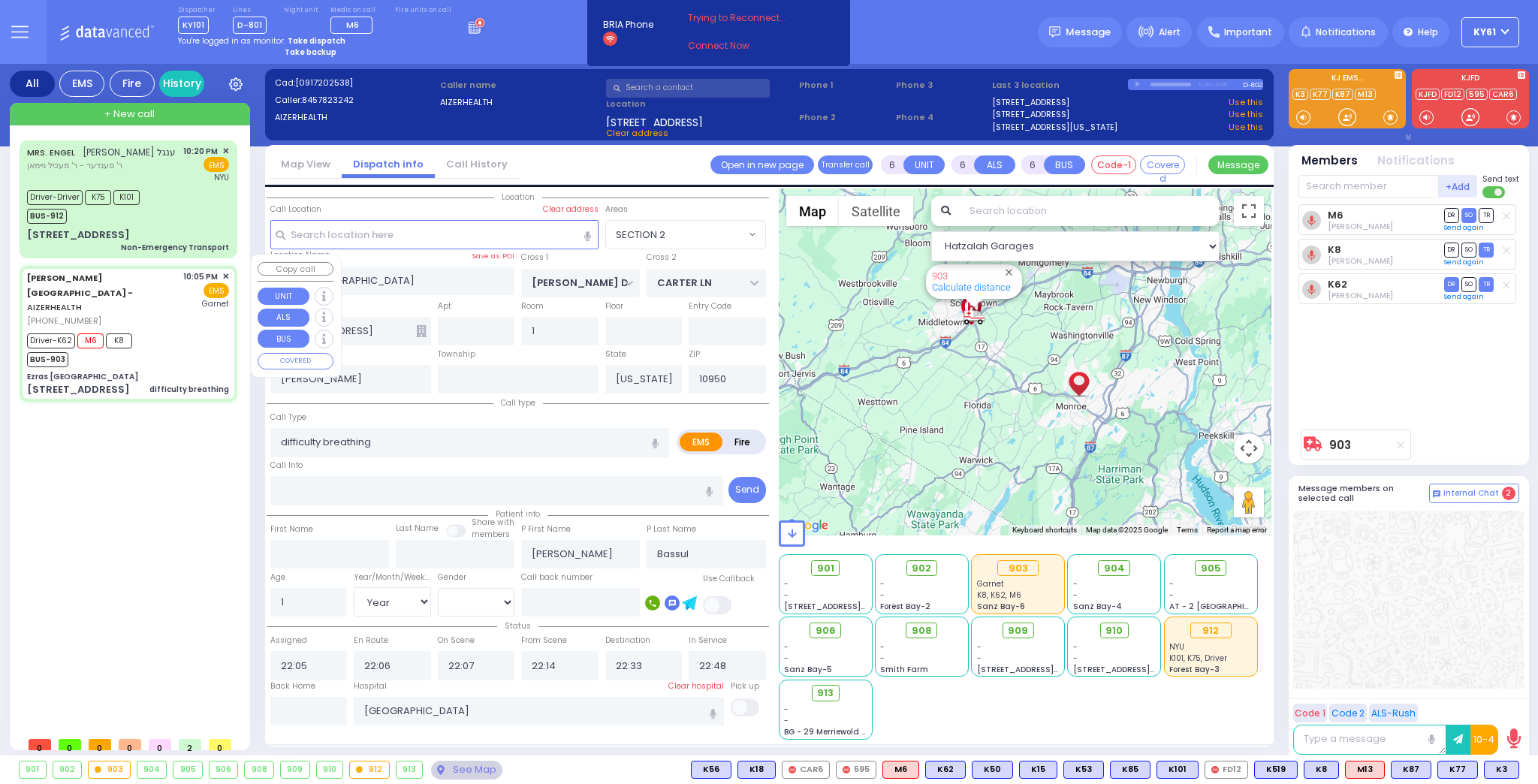
select select "[DEMOGRAPHIC_DATA]"
select select "Hatzalah Garages"
select select "SECTION 2"
select select
radio input "true"
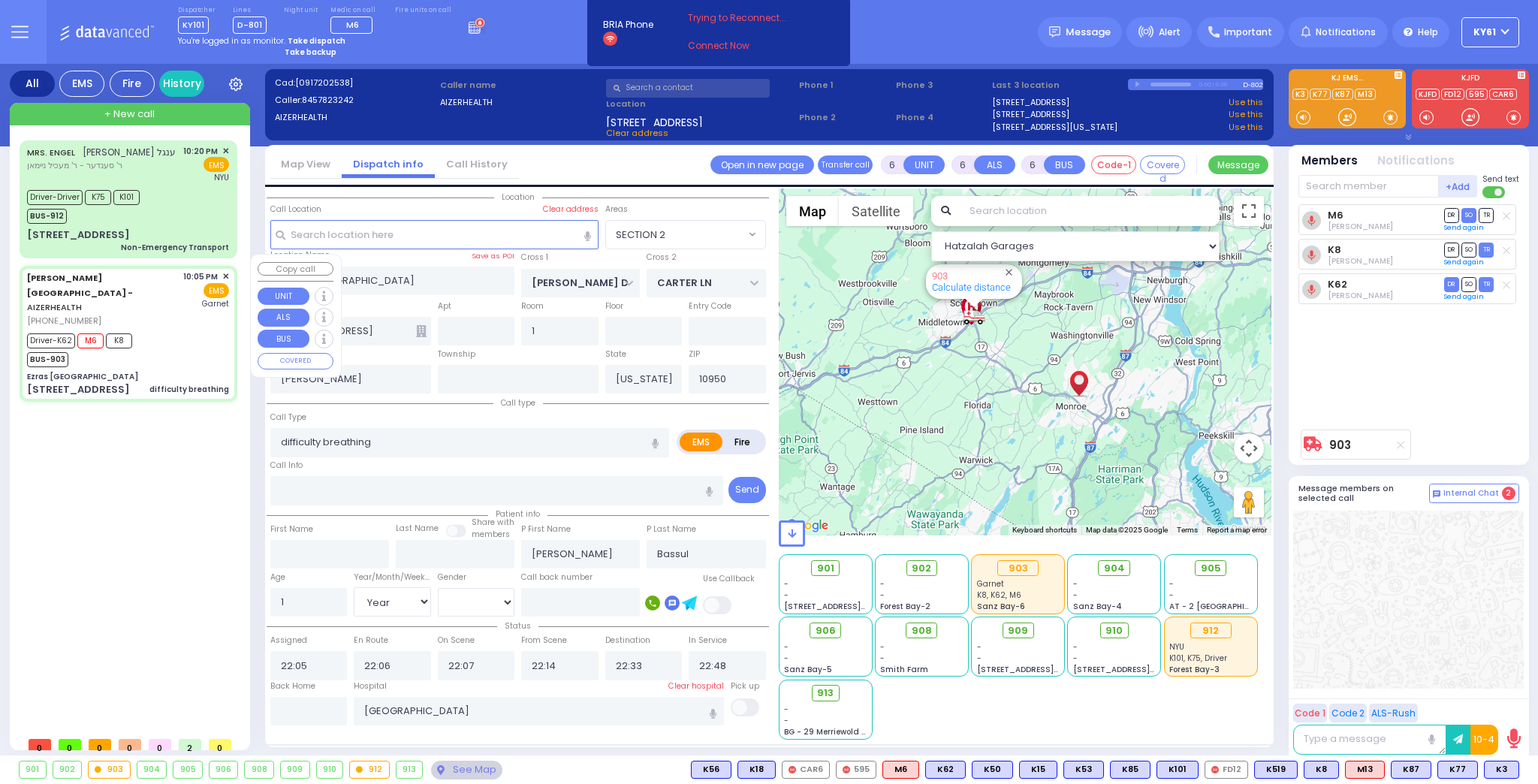
select select "Year"
select select "[DEMOGRAPHIC_DATA]"
select select "Hatzalah Garages"
select select "SECTION 2"
select select
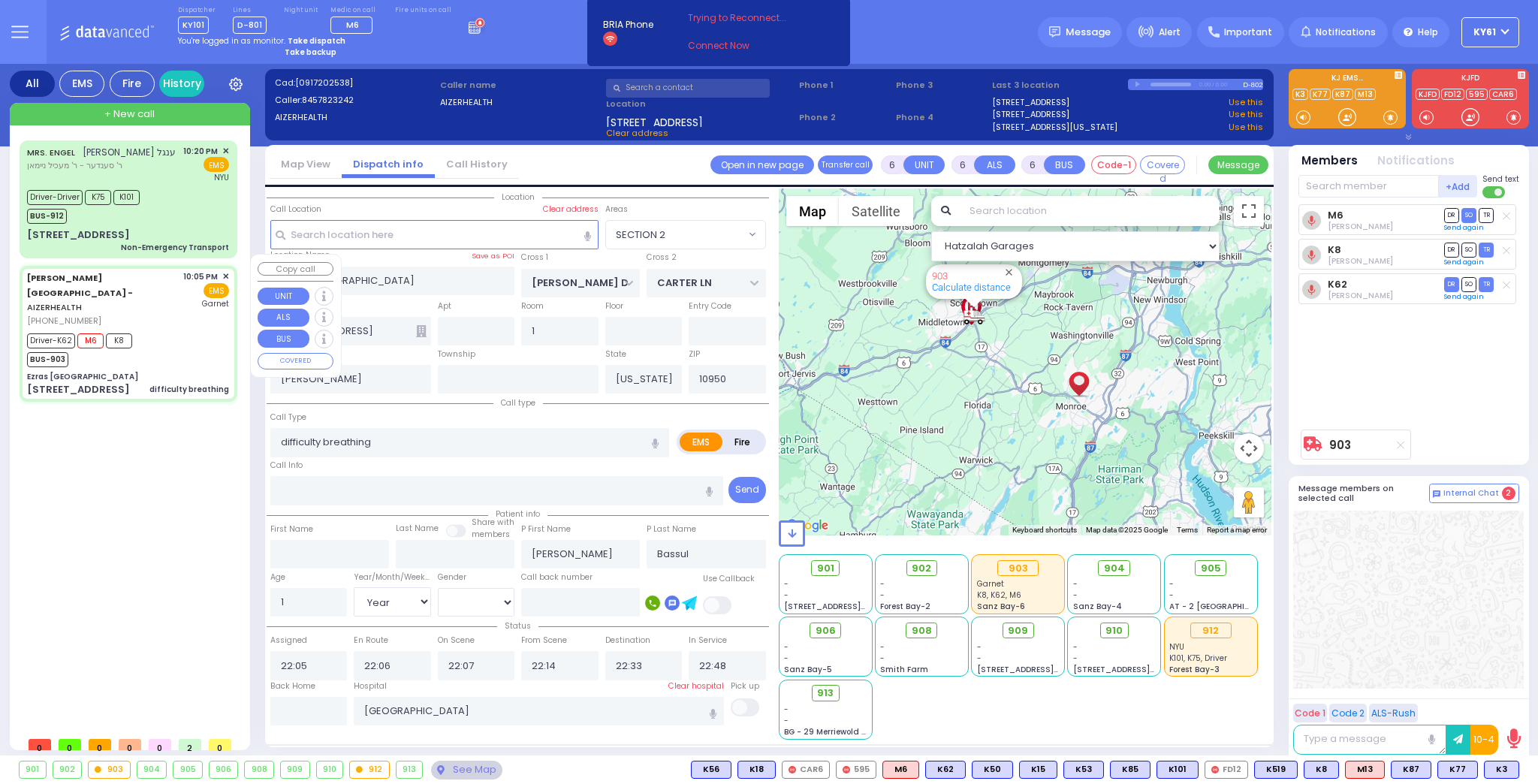
radio input "true"
select select "Year"
select select "[DEMOGRAPHIC_DATA]"
select select "Hatzalah Garages"
select select "SECTION 2"
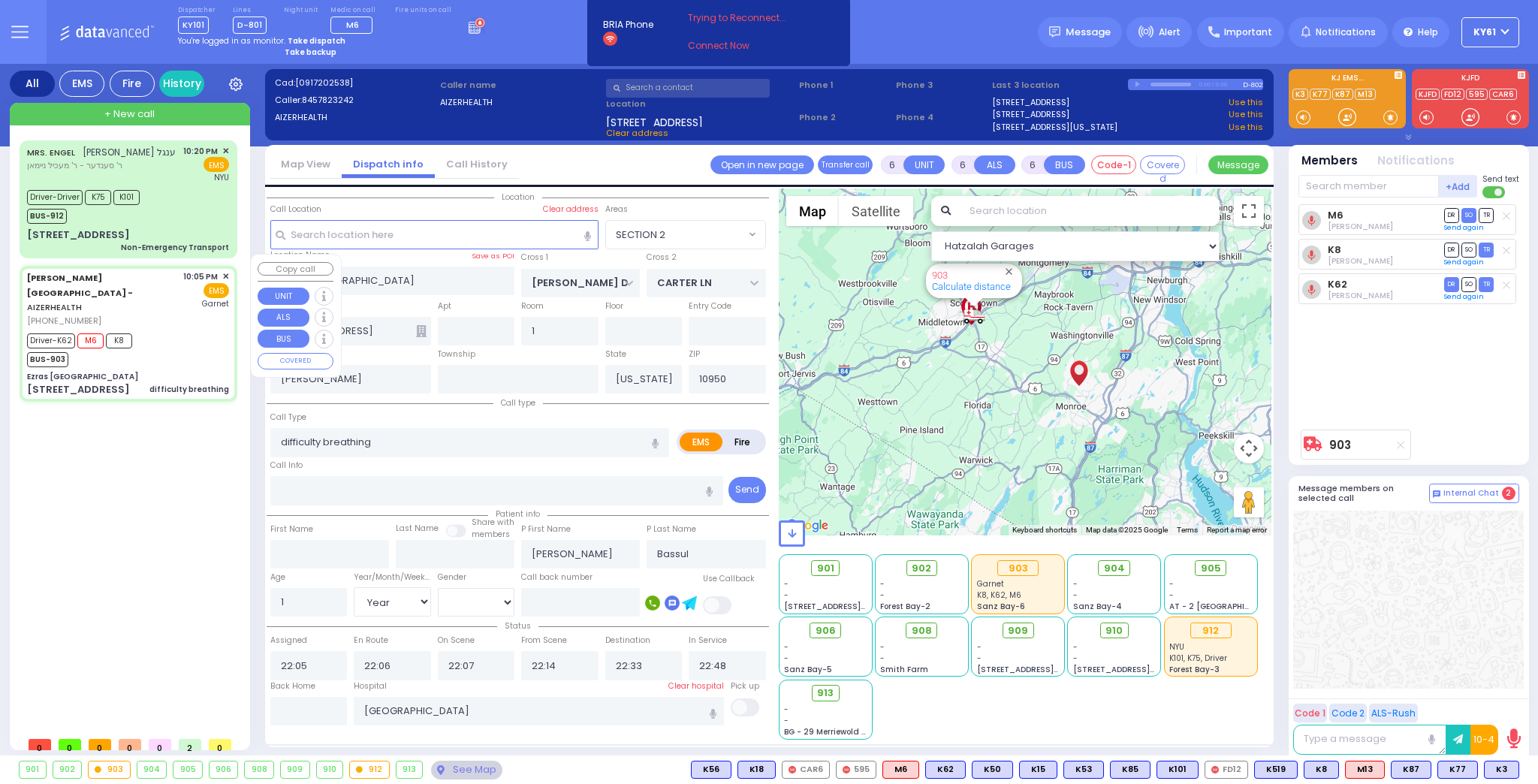
select select
radio input "true"
select select "Year"
select select "[DEMOGRAPHIC_DATA]"
select select "Hatzalah Garages"
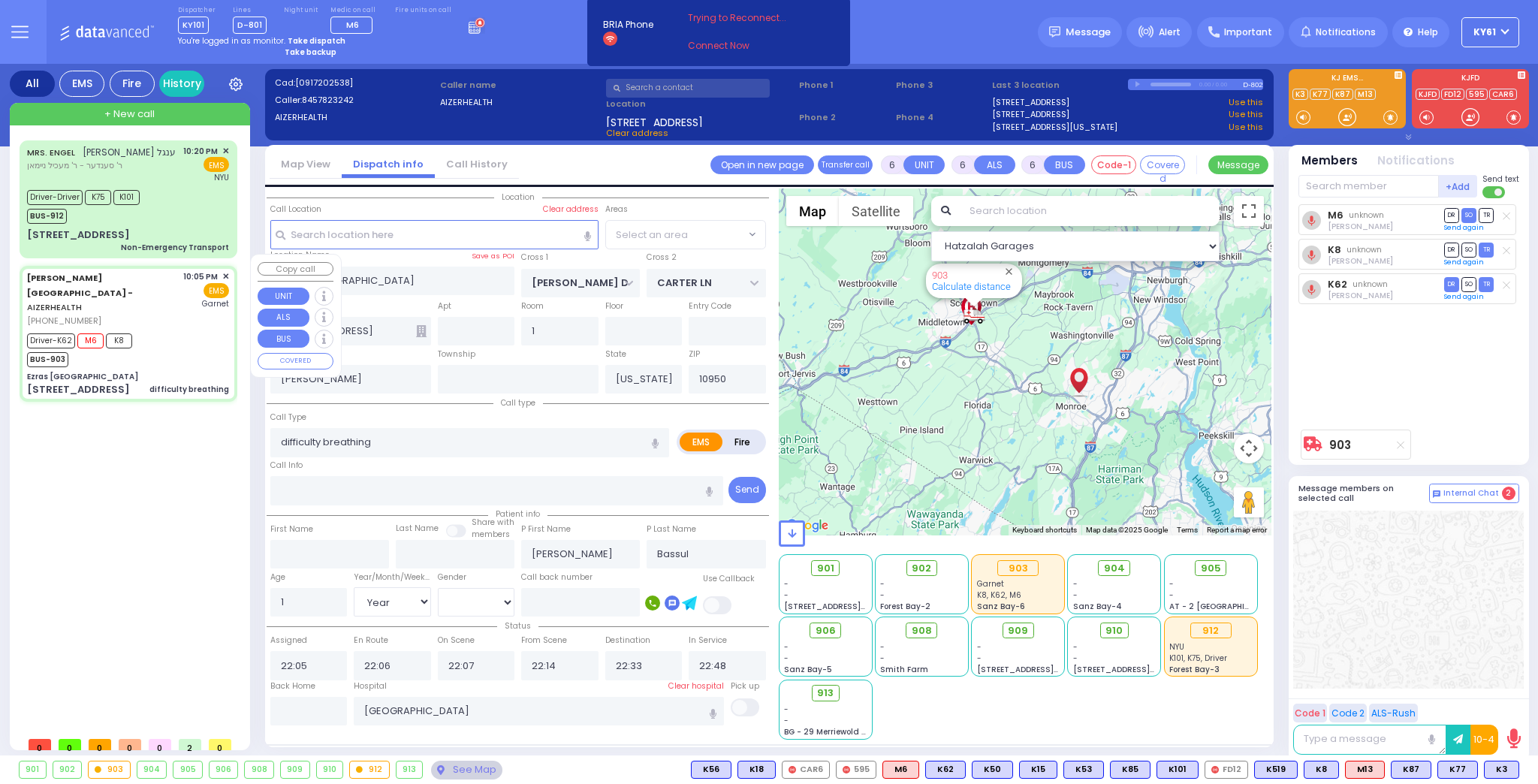
select select "SECTION 2"
select select
radio input "true"
select select "Year"
select select "[DEMOGRAPHIC_DATA]"
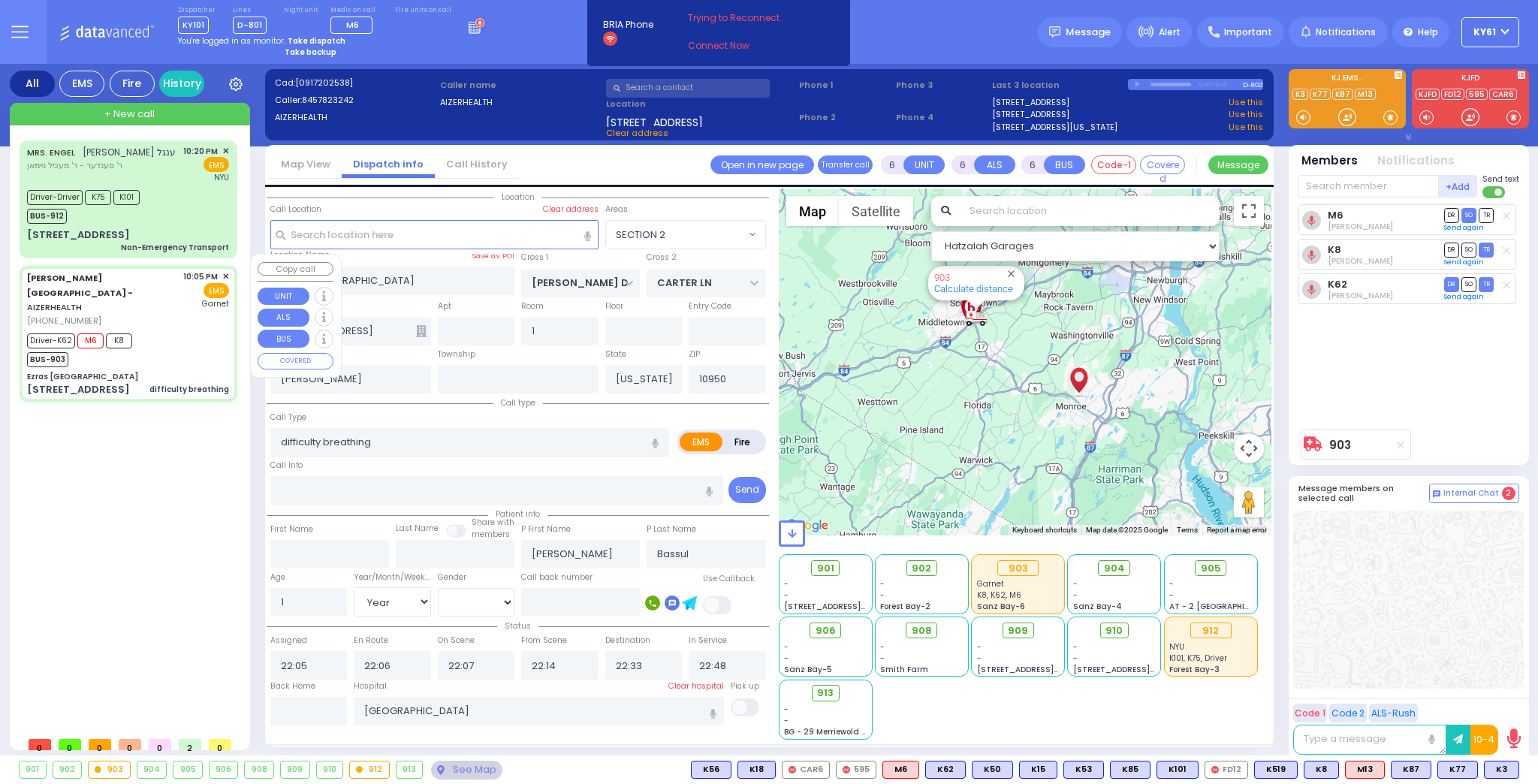
select select "Hatzalah Garages"
select select "SECTION 2"
select select
radio input "true"
select select "Year"
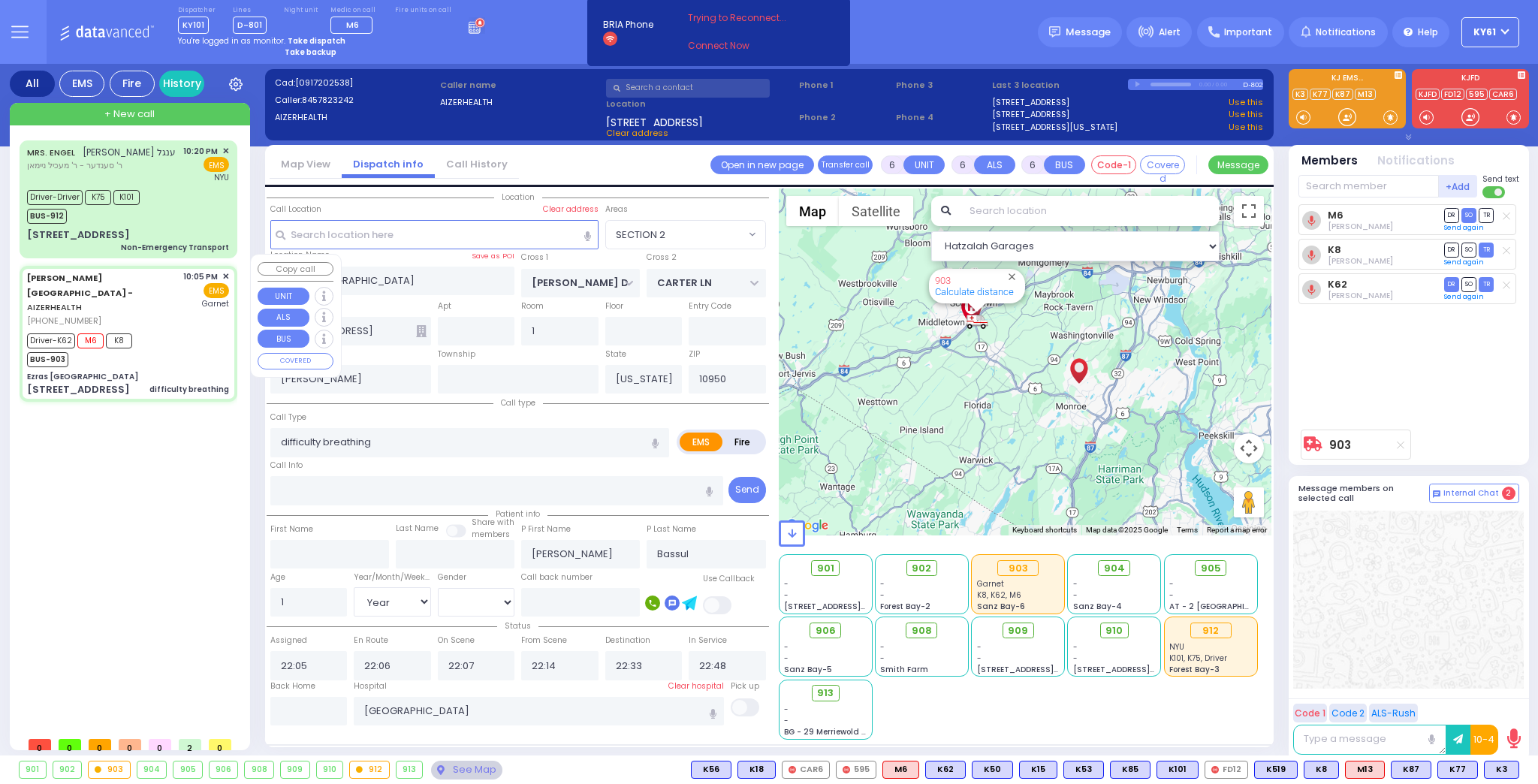
select select "[DEMOGRAPHIC_DATA]"
select select "Hatzalah Garages"
select select "SECTION 2"
select select
radio input "true"
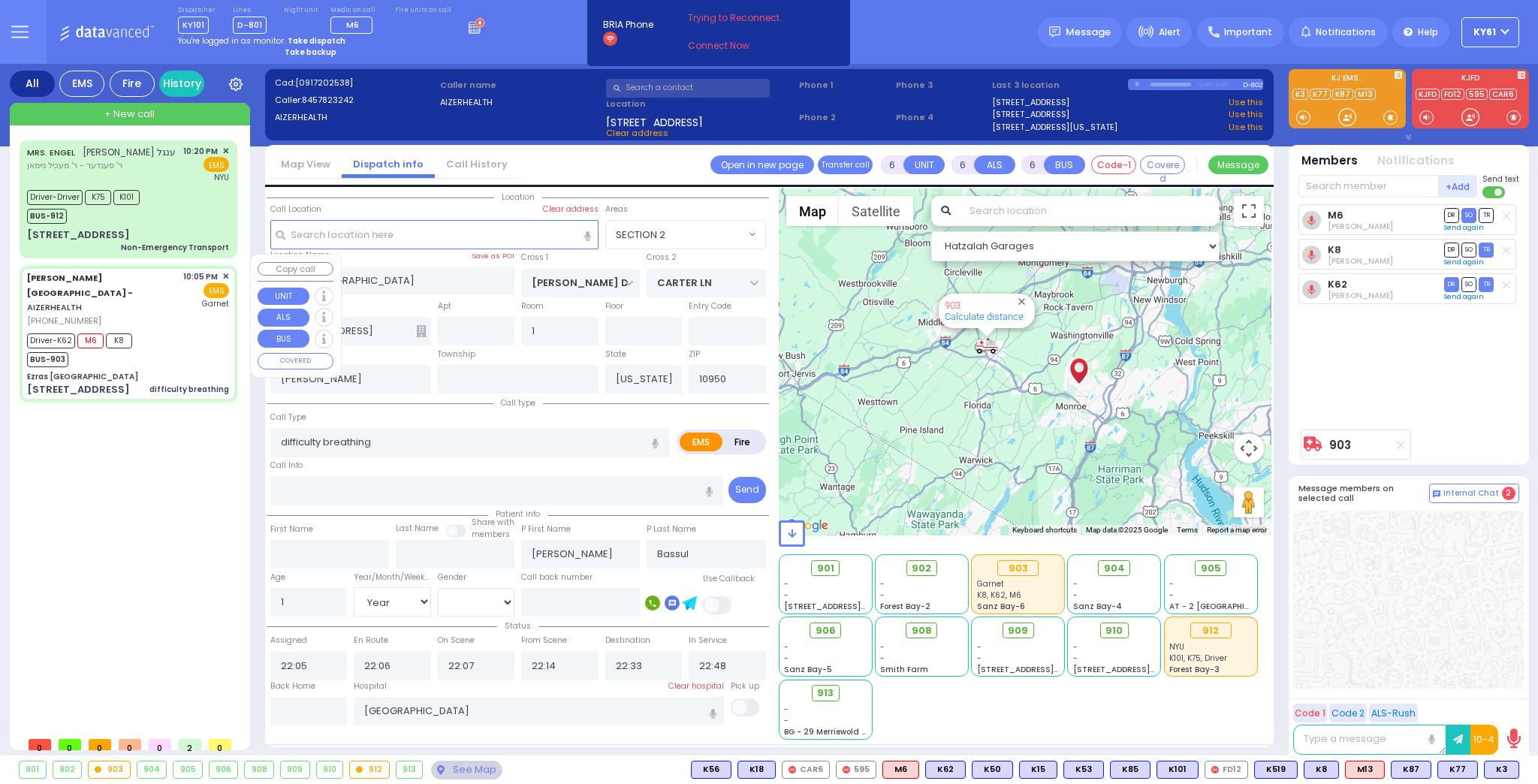
select select "Year"
select select "[DEMOGRAPHIC_DATA]"
select select "Hatzalah Garages"
select select
radio input "true"
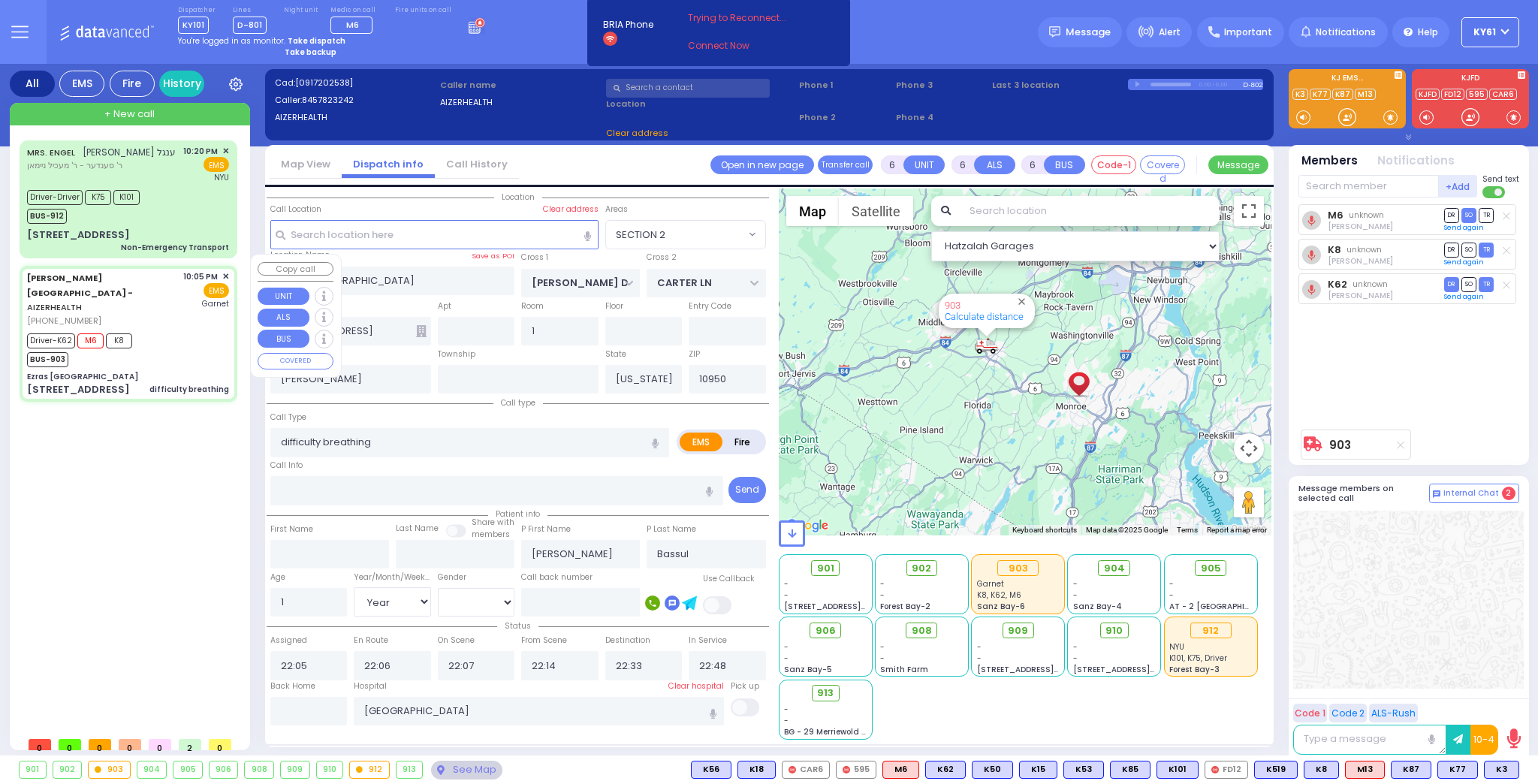
select select "Year"
select select "[DEMOGRAPHIC_DATA]"
select select "Hatzalah Garages"
radio input "true"
select select "Year"
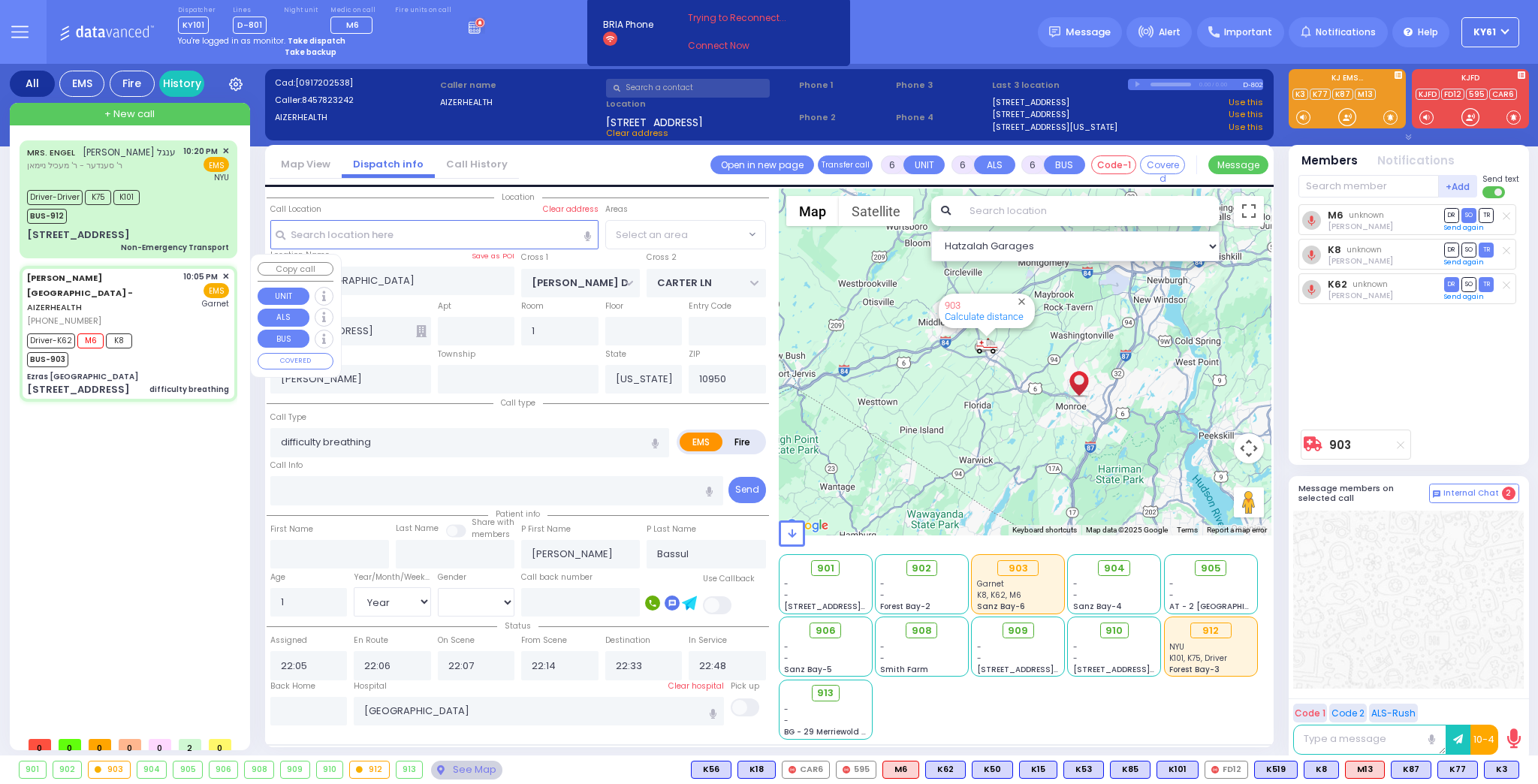
select select "[DEMOGRAPHIC_DATA]"
select select
select select "Hatzalah Garages"
select select "SECTION 2"
select select
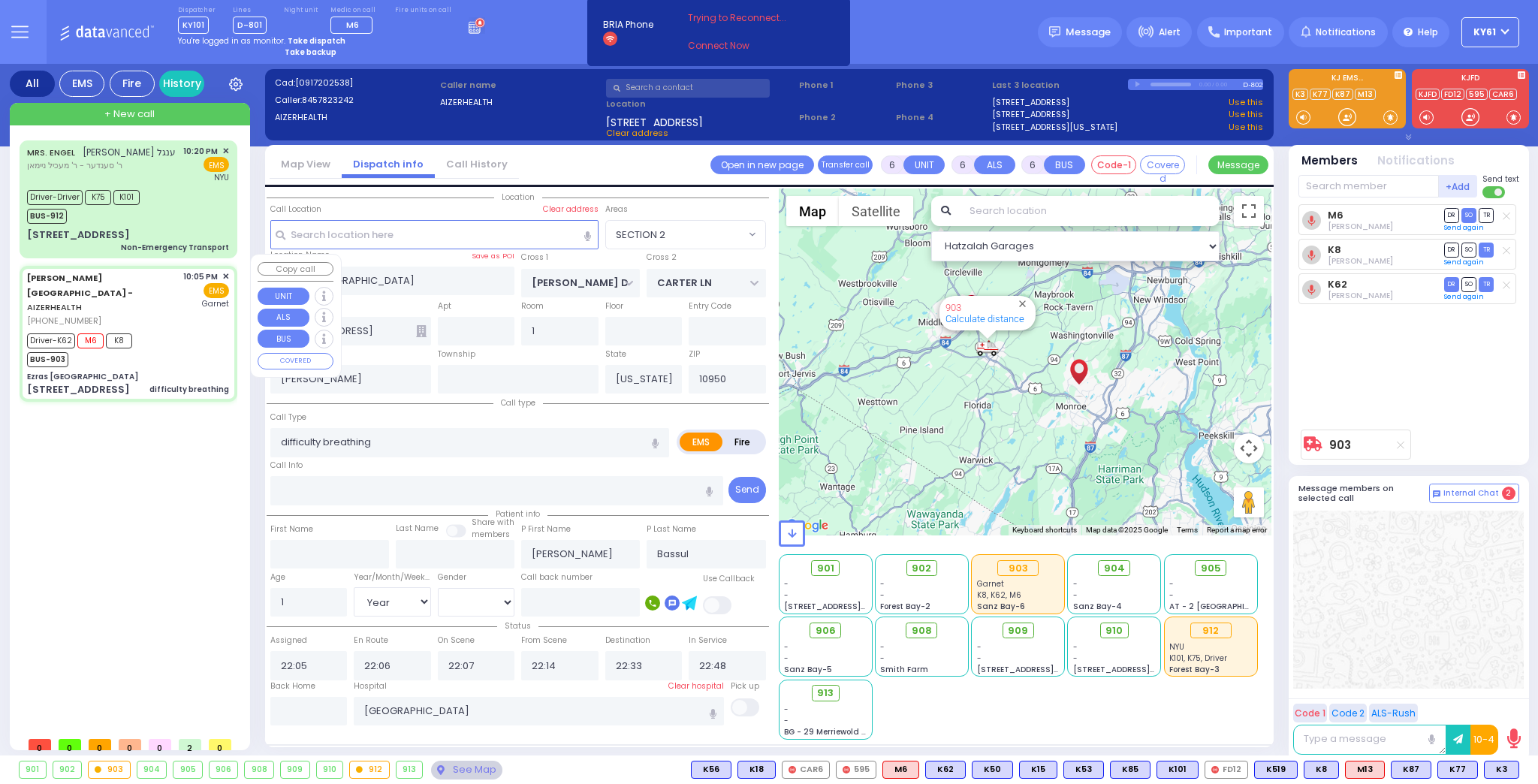
radio input "true"
select select "Year"
select select "[DEMOGRAPHIC_DATA]"
select select "Hatzalah Garages"
select select "SECTION 2"
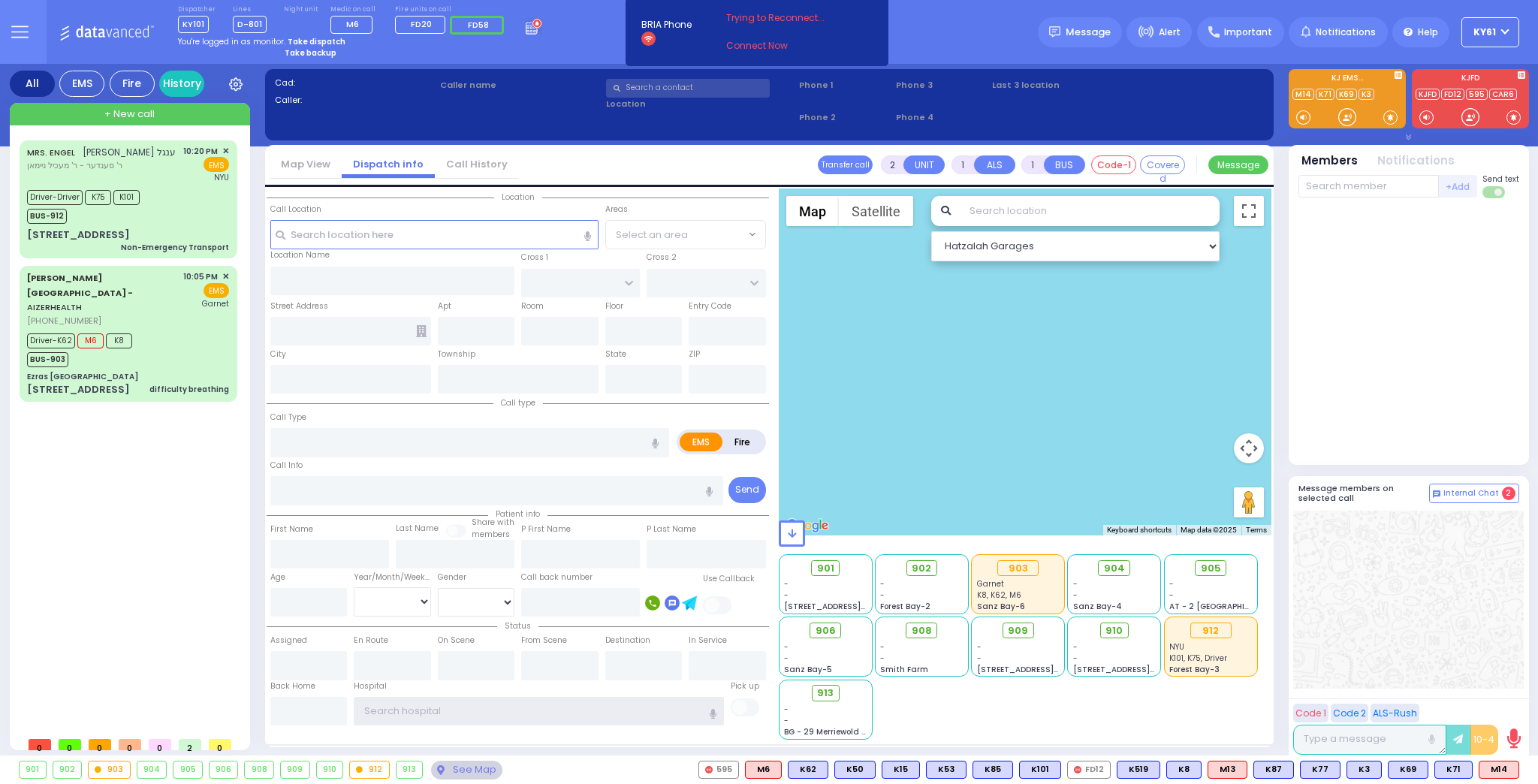
type input "ky61"
click at [325, 38] on strong "Take dispatch" at bounding box center [317, 41] width 58 height 11
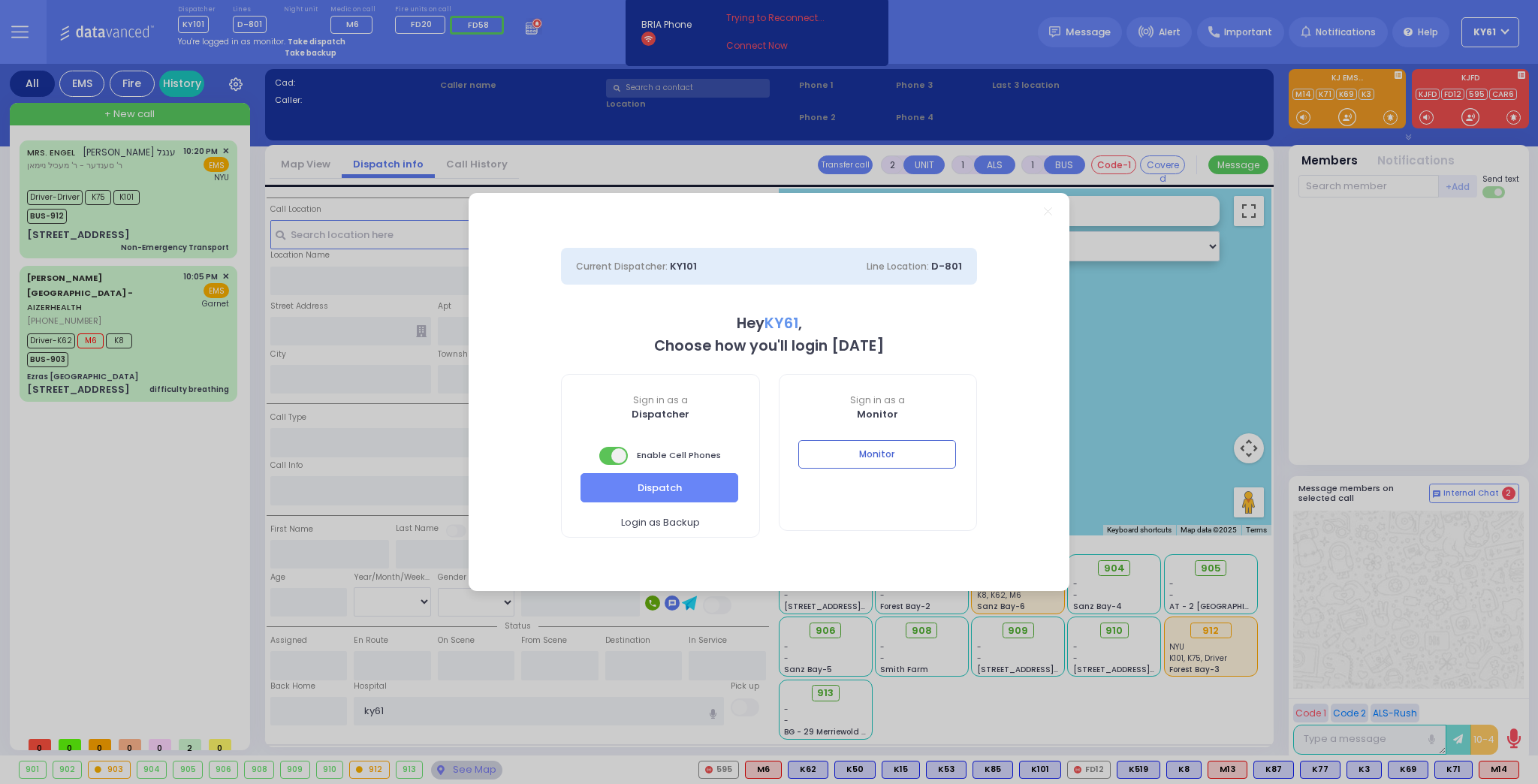
select select "7"
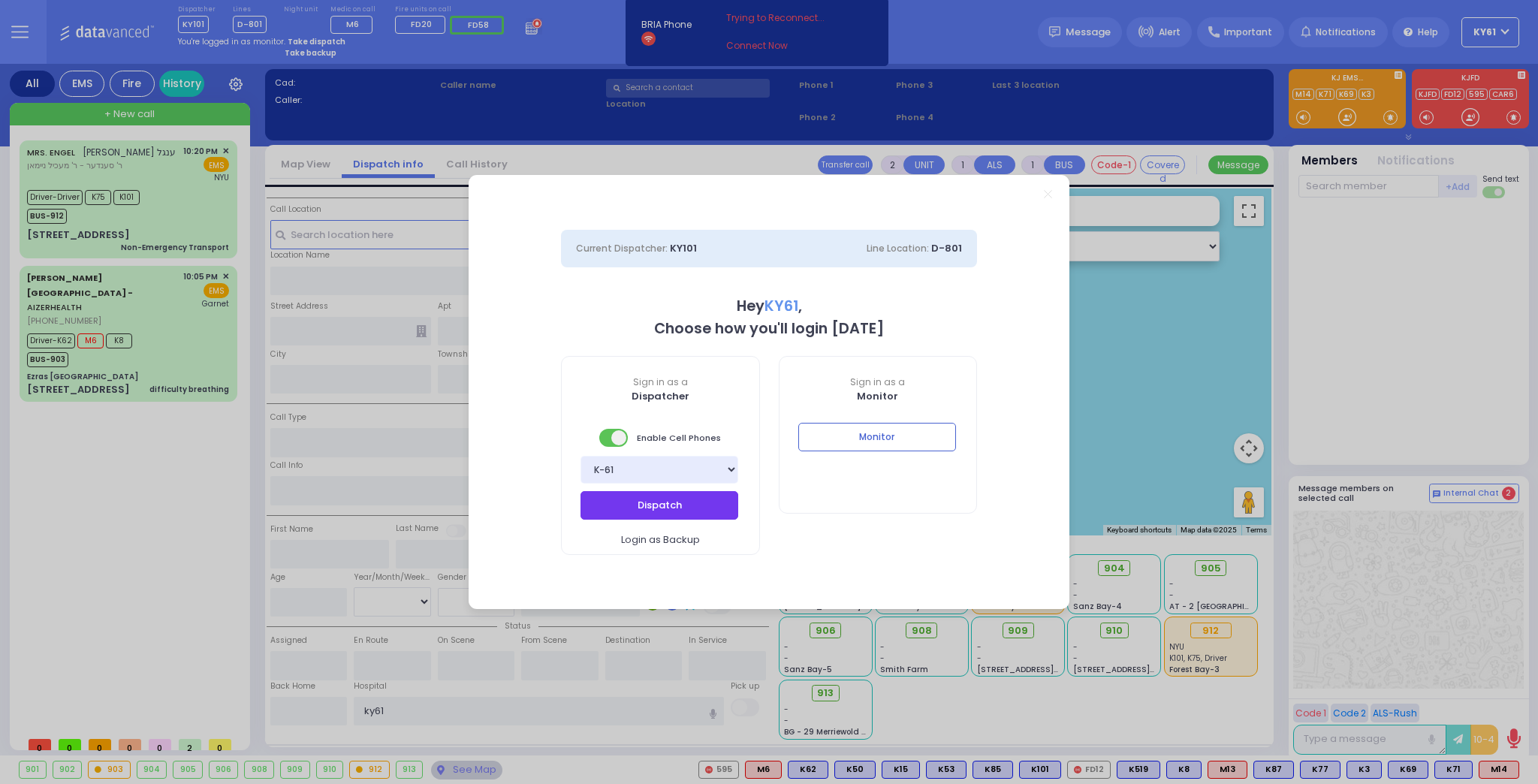
drag, startPoint x: 675, startPoint y: 509, endPoint x: 693, endPoint y: 505, distance: 18.4
click at [683, 509] on button "Dispatch" at bounding box center [659, 505] width 158 height 28
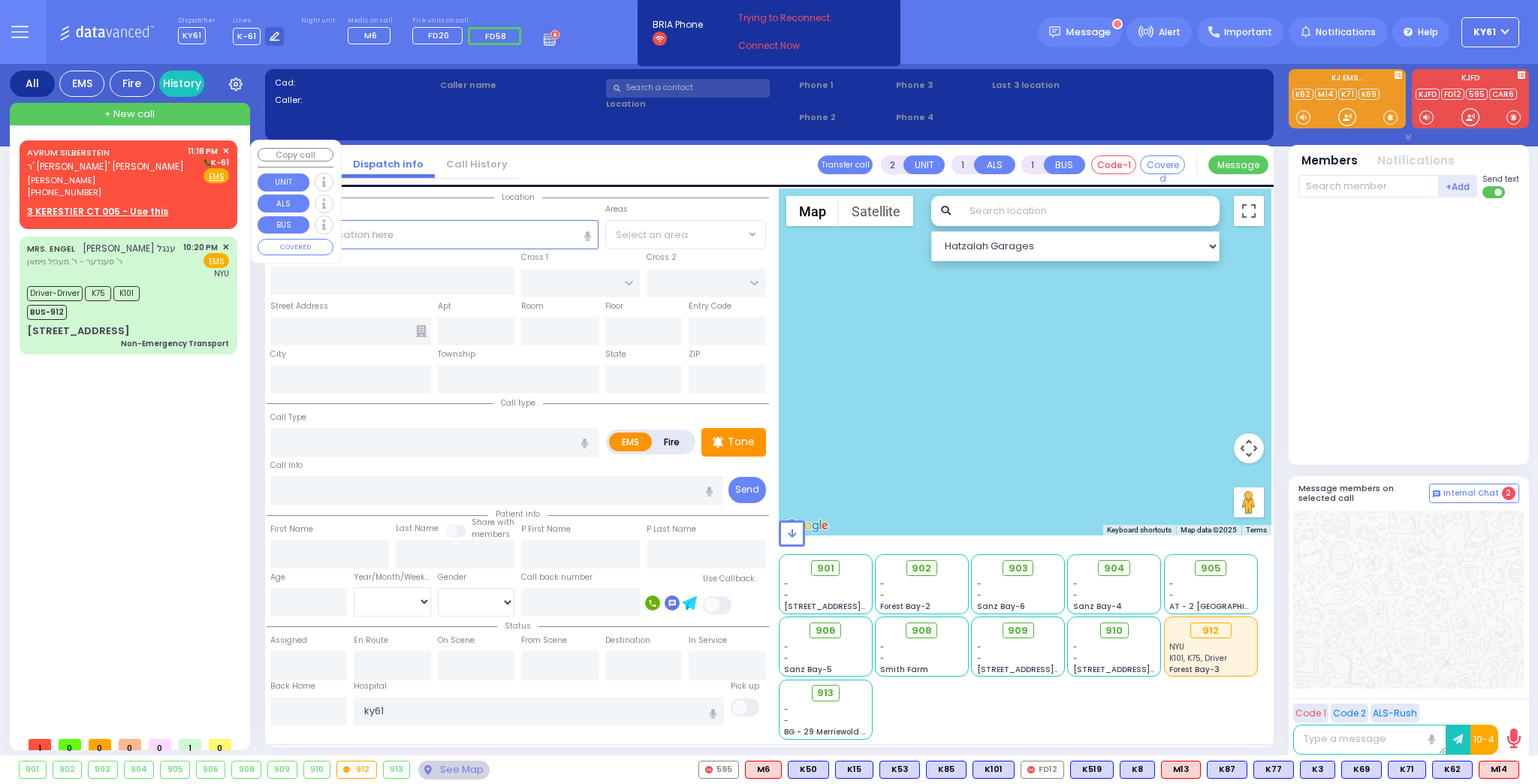
click at [166, 198] on div "[PHONE_NUMBER]" at bounding box center [105, 192] width 155 height 12
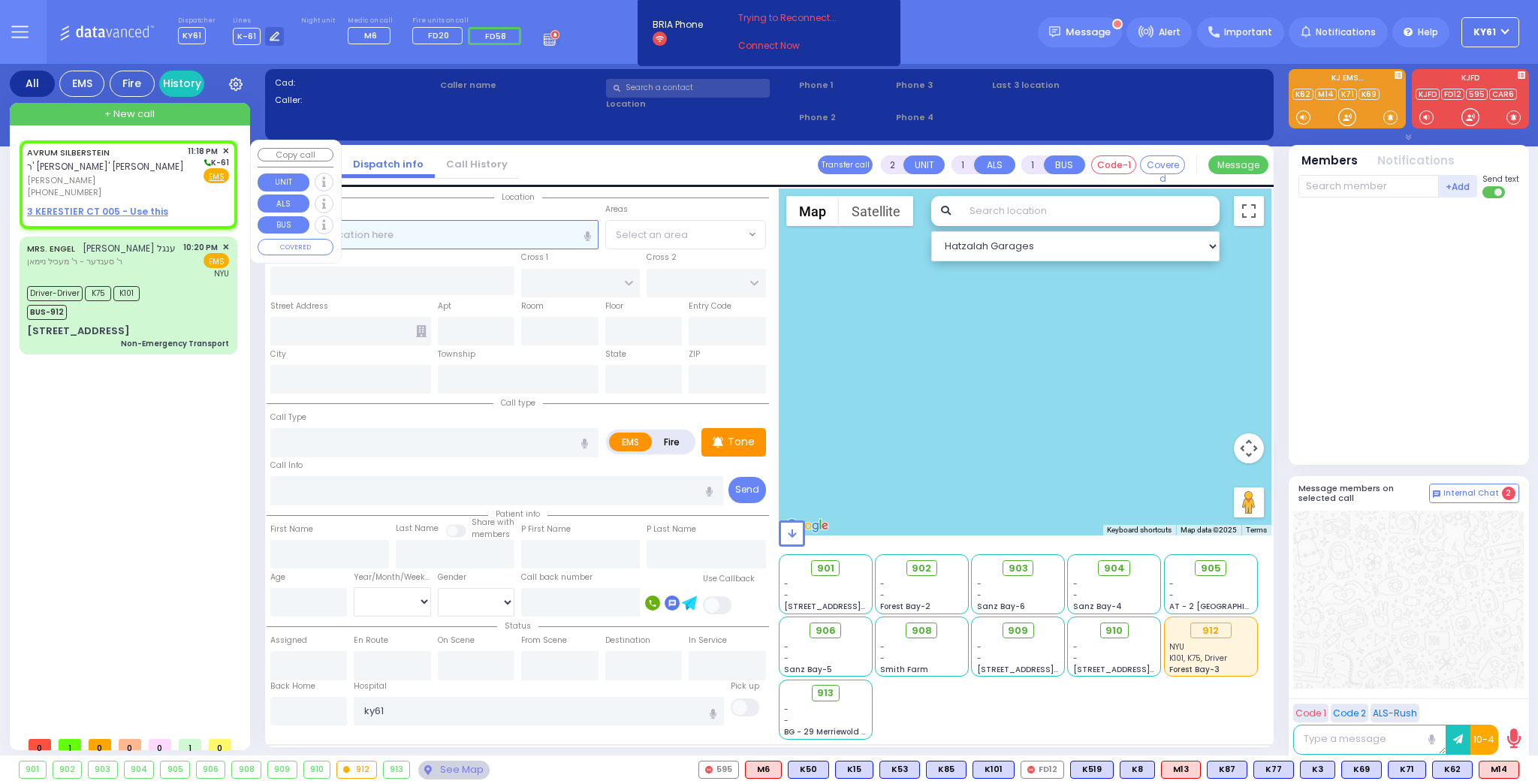
select select
radio input "true"
type input "AVRUM"
type input "SILBERSTEIN"
select select
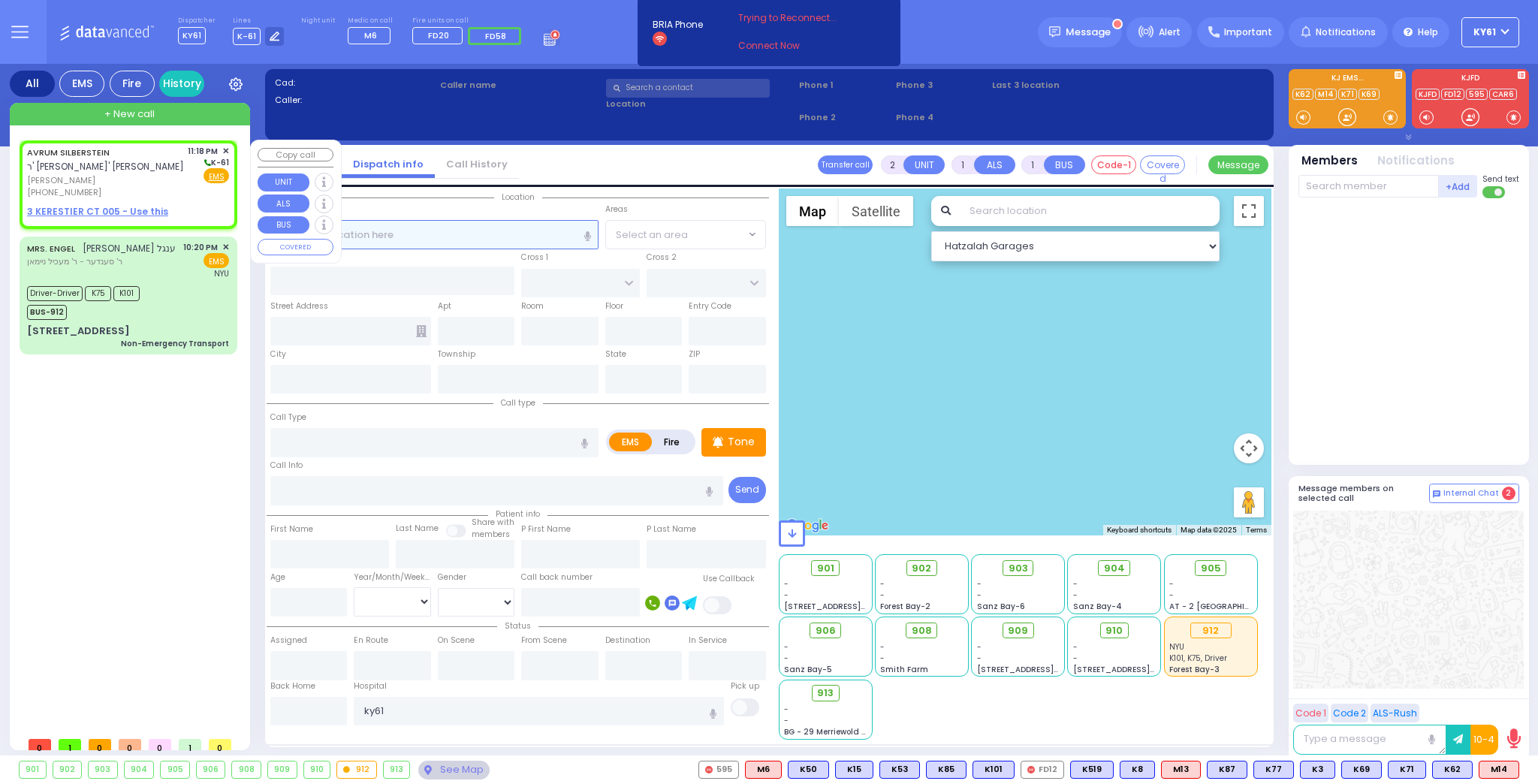
type input "23:18"
select select "Hatzalah Garages"
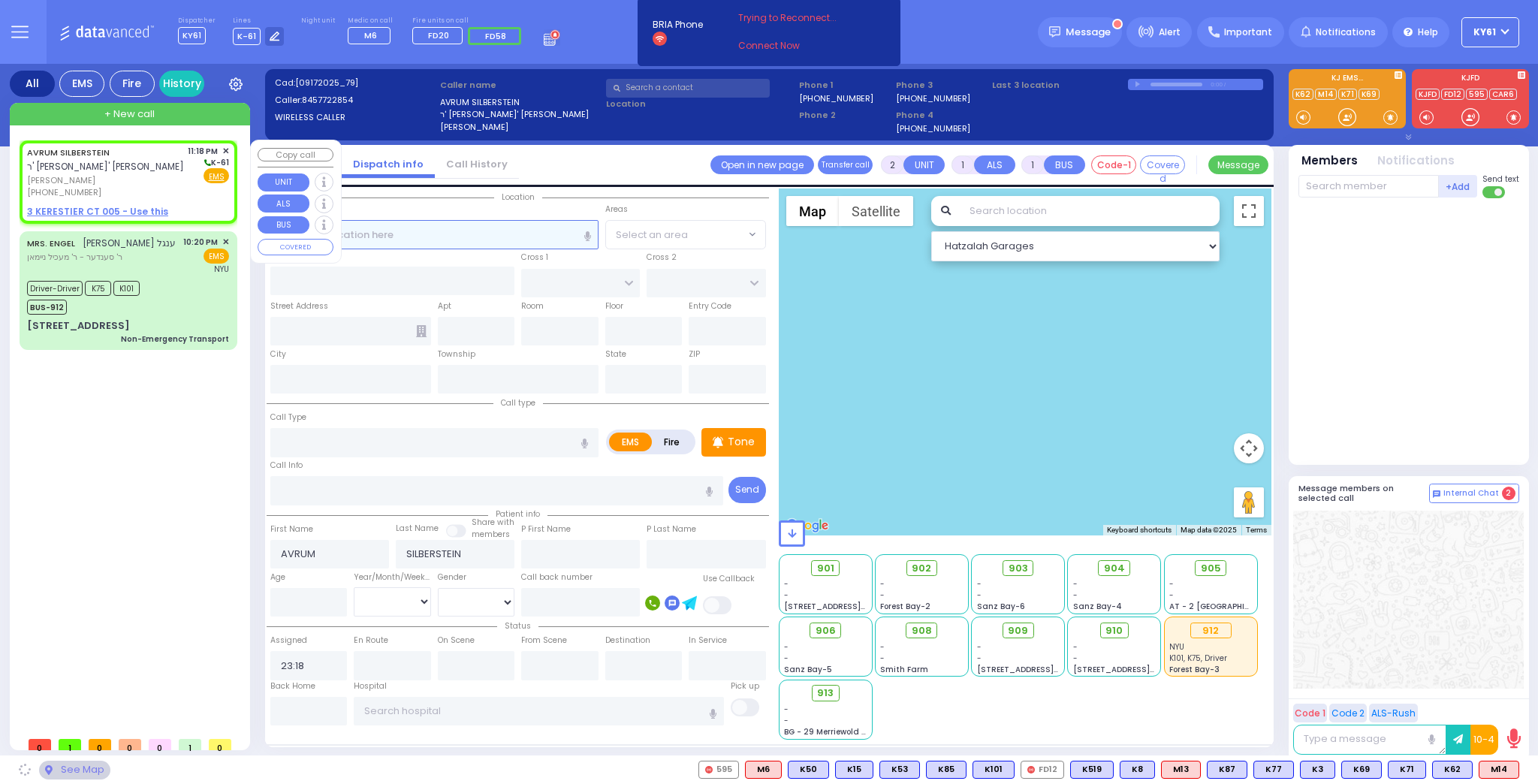
select select
radio input "true"
select select
select select "Hatzalah Garages"
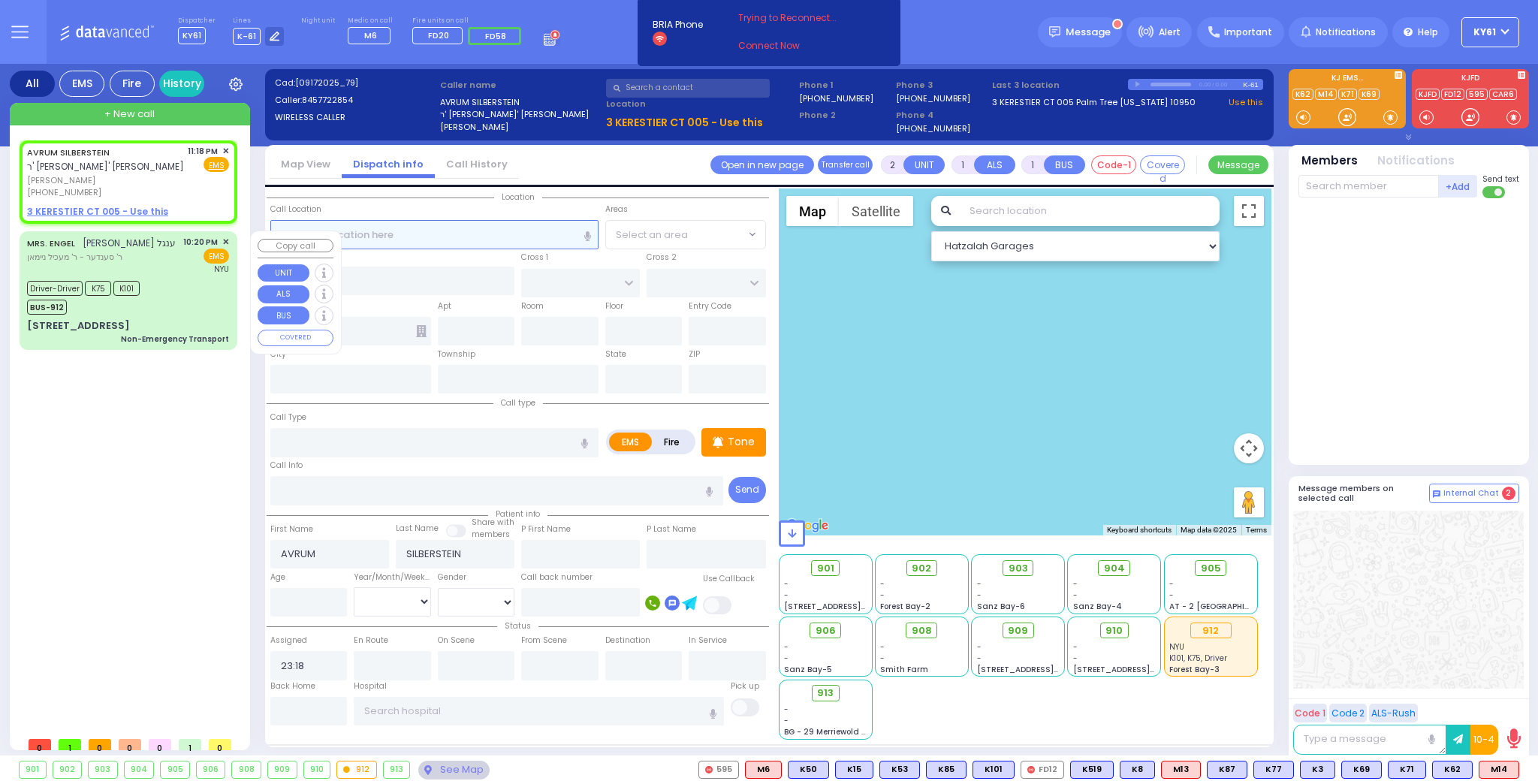
select select
radio input "true"
select select
select select "Hatzalah Garages"
